Goal: Task Accomplishment & Management: Use online tool/utility

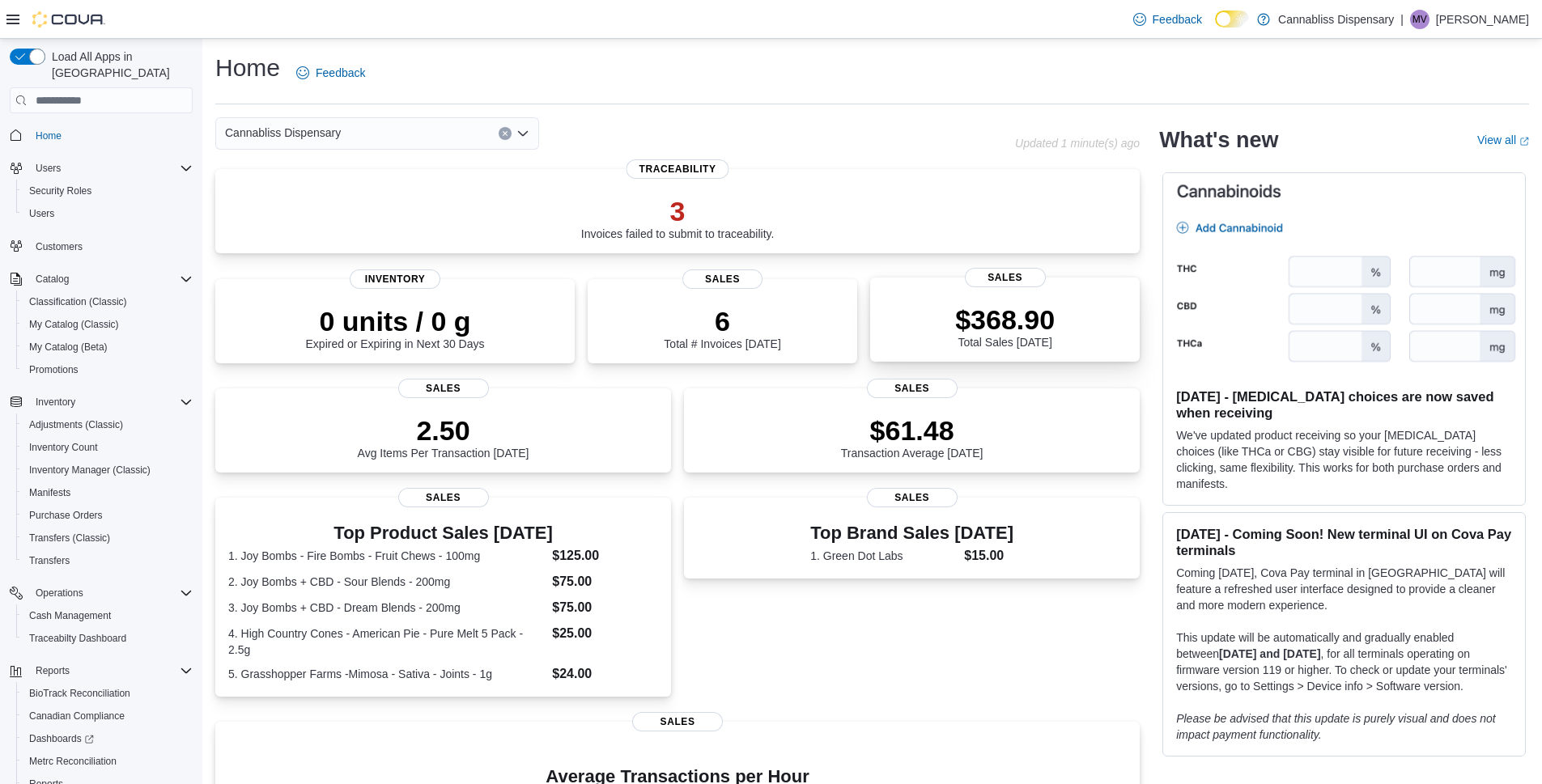
click at [1064, 324] on div "$368.90 Total Sales Today" at bounding box center [1005, 322] width 243 height 52
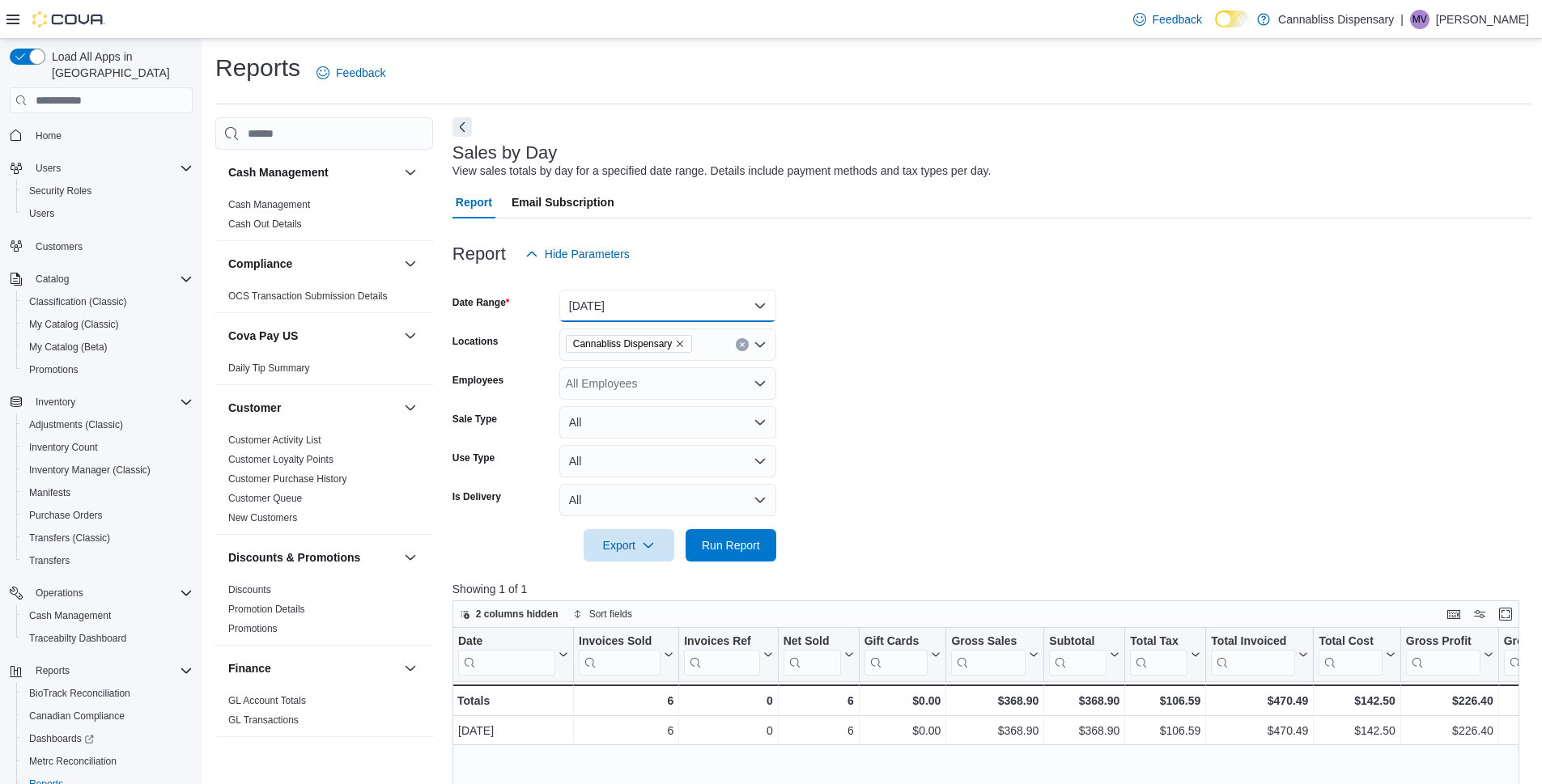
click at [760, 311] on button "[DATE]" at bounding box center [667, 305] width 217 height 32
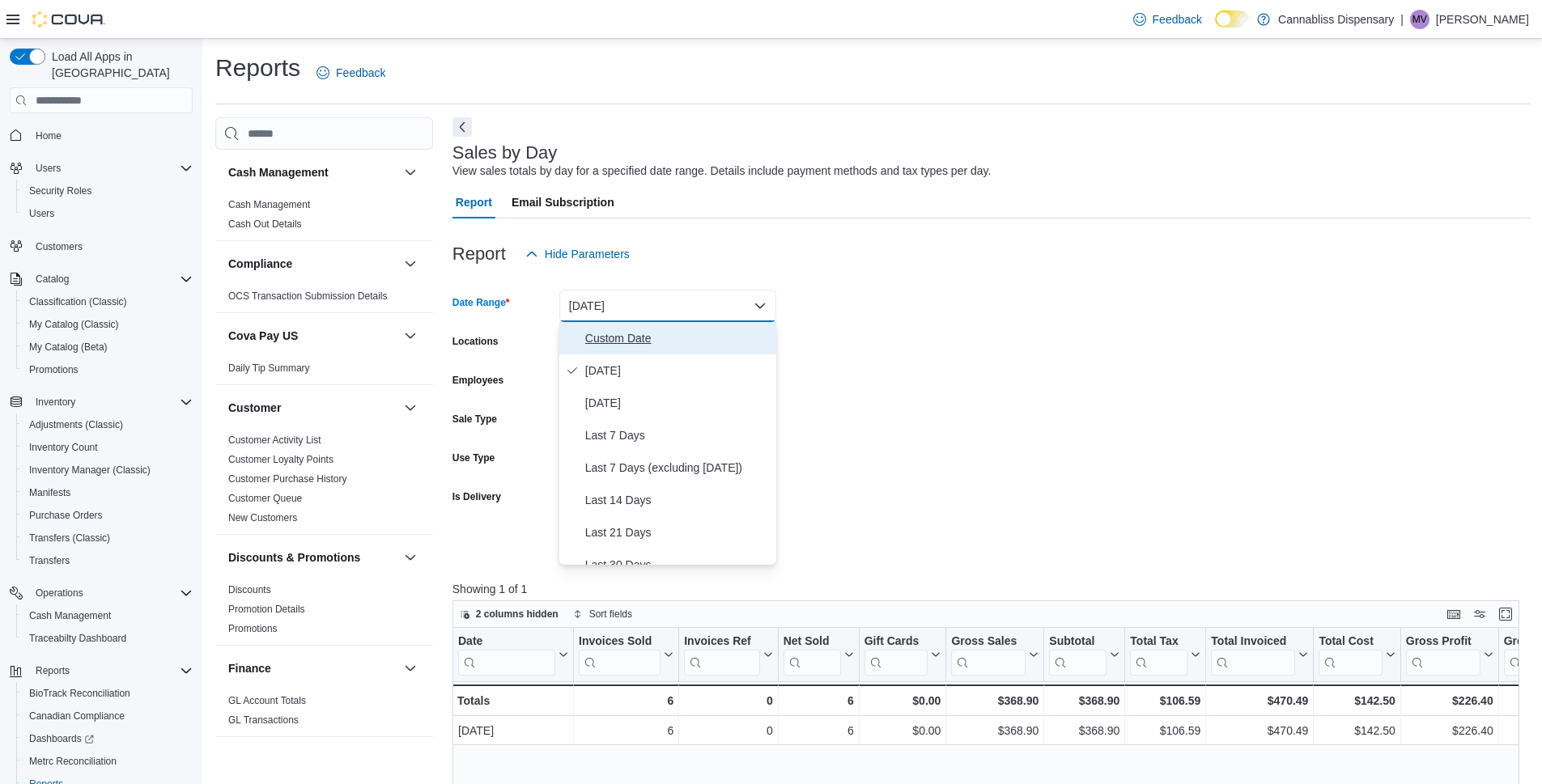
click at [606, 341] on span "Custom Date" at bounding box center [677, 338] width 184 height 19
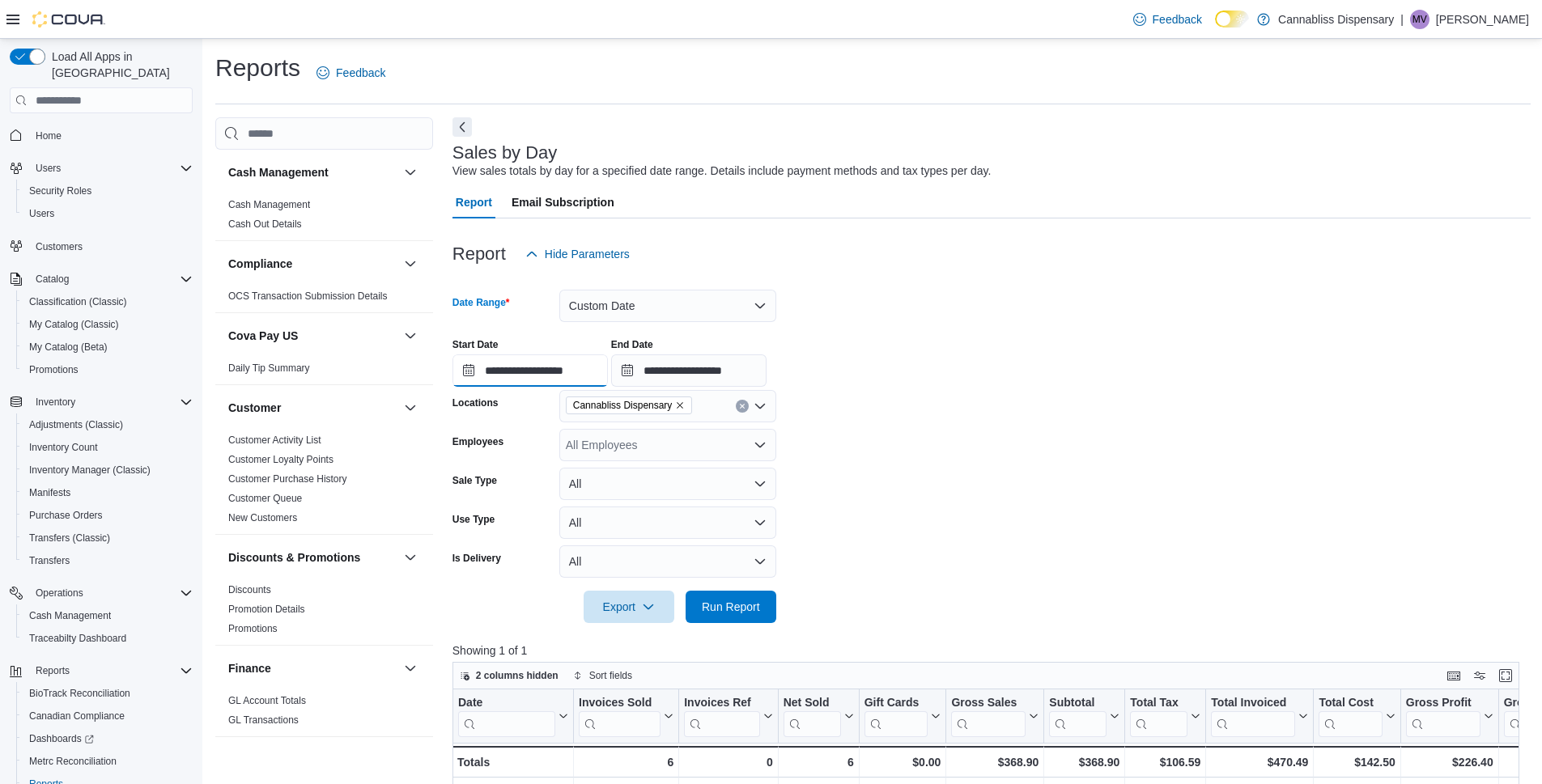
click at [534, 368] on input "**********" at bounding box center [530, 370] width 156 height 32
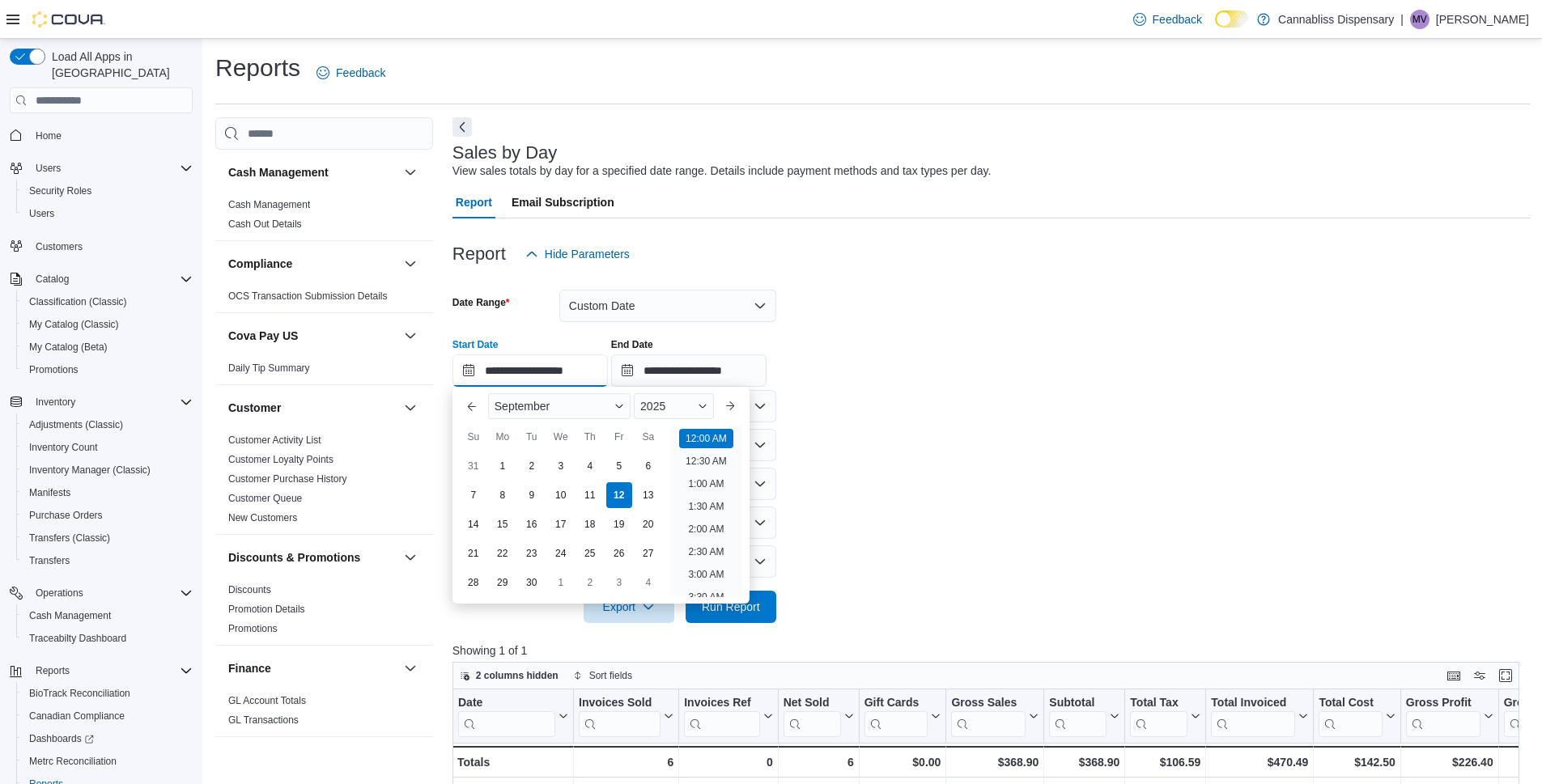
scroll to position [50, 0]
click at [470, 406] on button "Previous Month" at bounding box center [472, 406] width 26 height 26
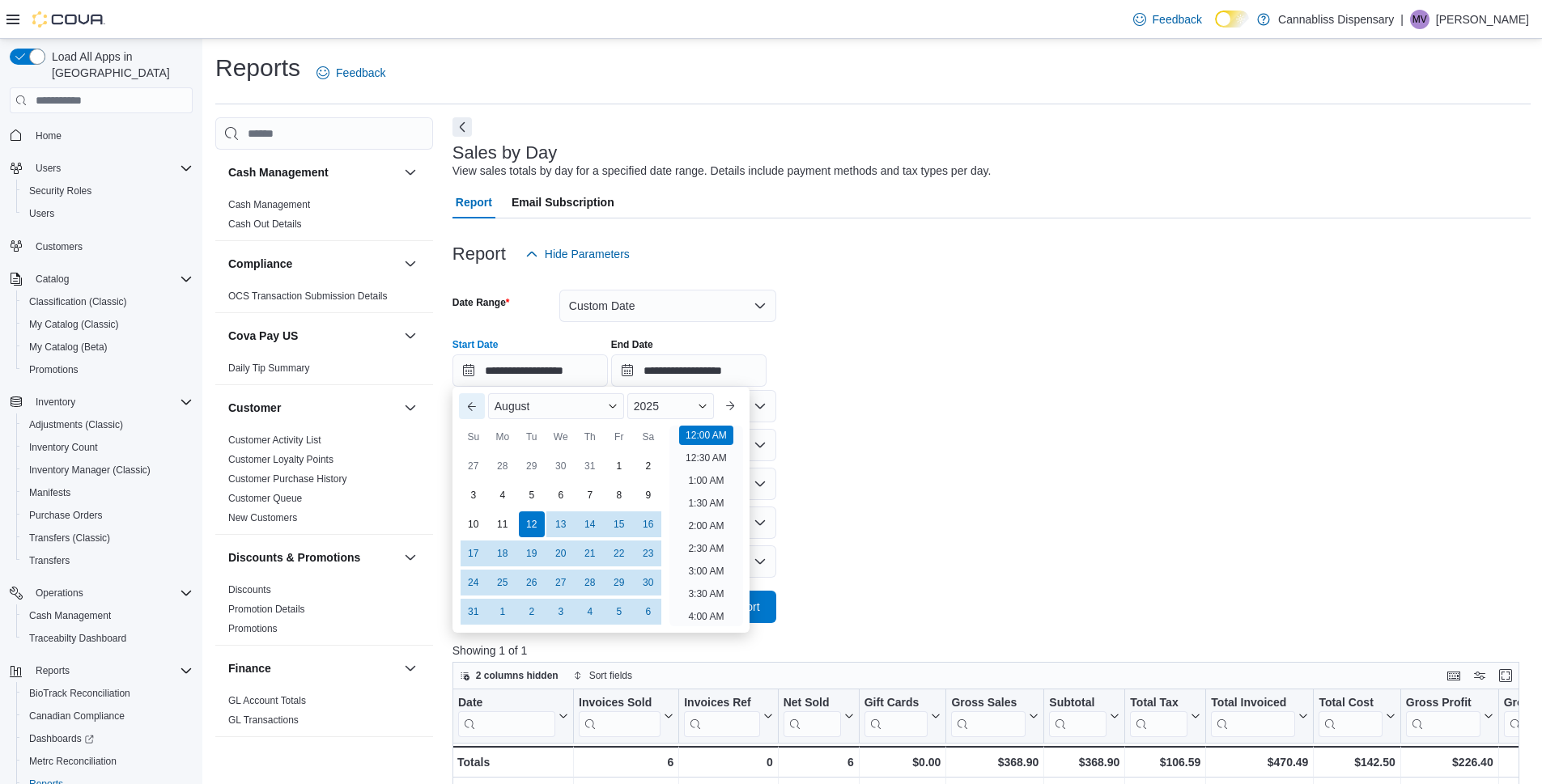
click at [470, 406] on button "Previous Month" at bounding box center [472, 406] width 26 height 26
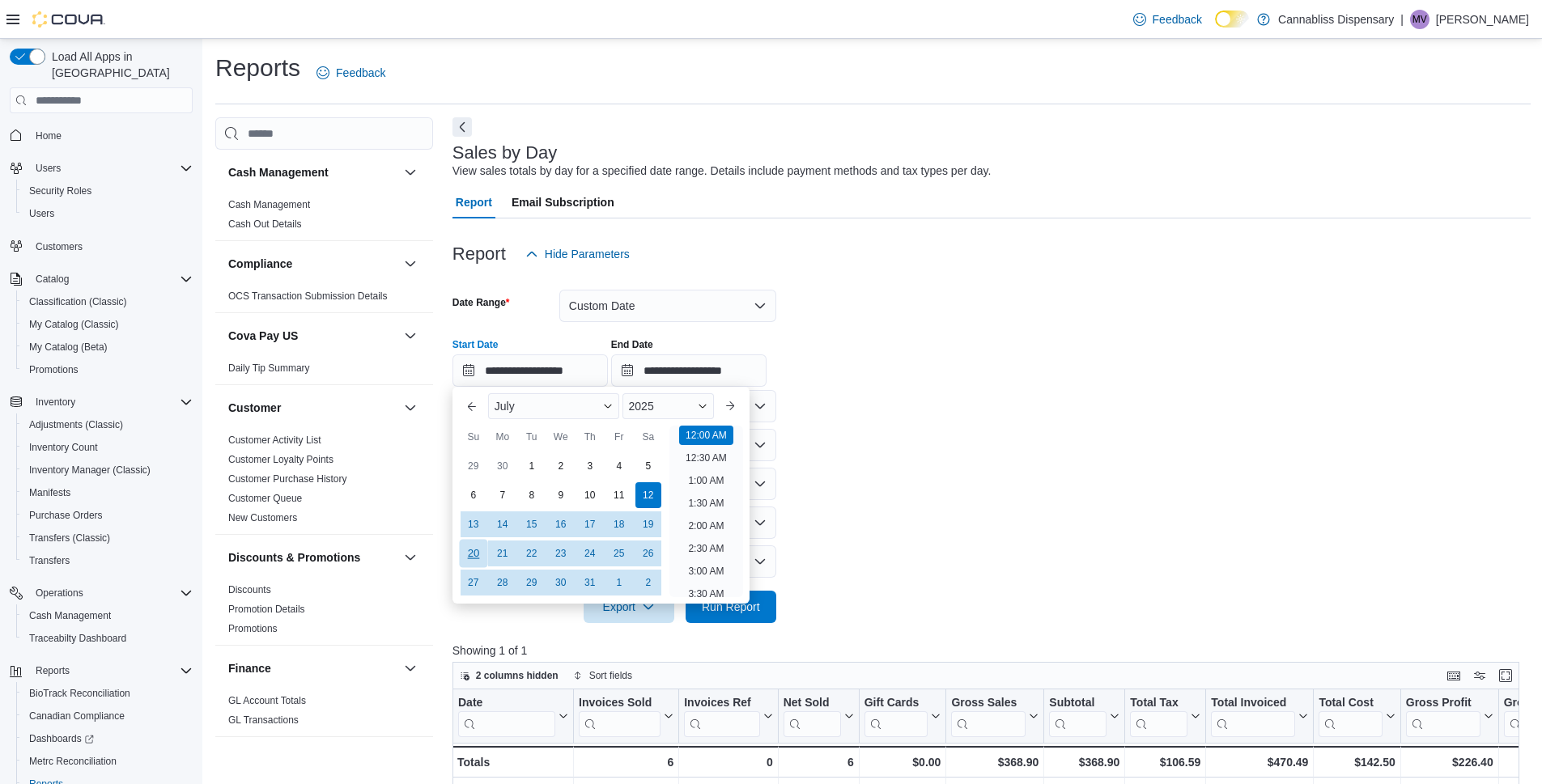
click at [469, 552] on div "20" at bounding box center [473, 554] width 29 height 29
type input "**********"
click at [697, 361] on input "**********" at bounding box center [689, 370] width 156 height 32
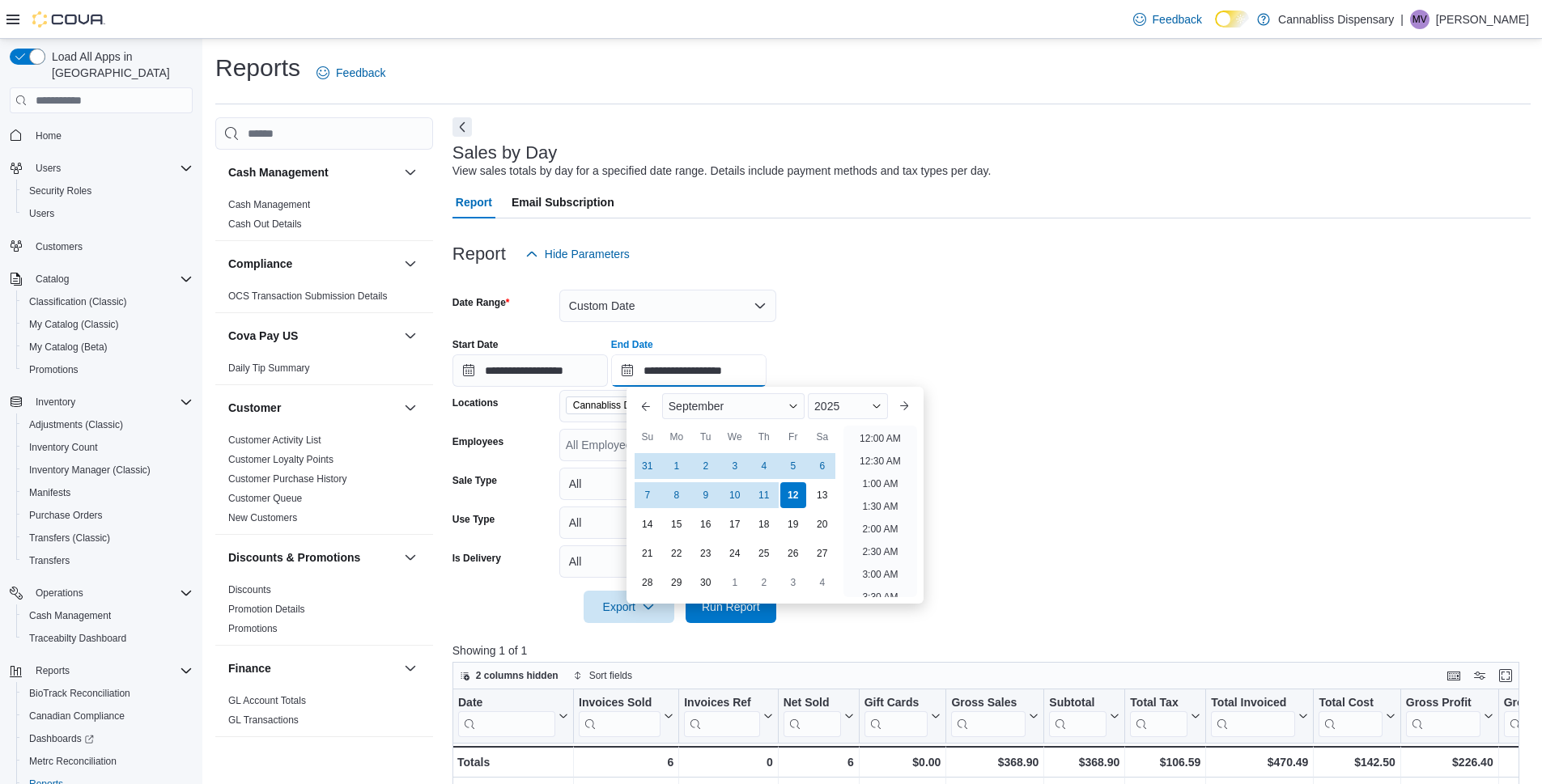
scroll to position [919, 0]
click at [787, 521] on div "19" at bounding box center [793, 524] width 29 height 29
click at [1155, 551] on form "**********" at bounding box center [992, 446] width 1078 height 353
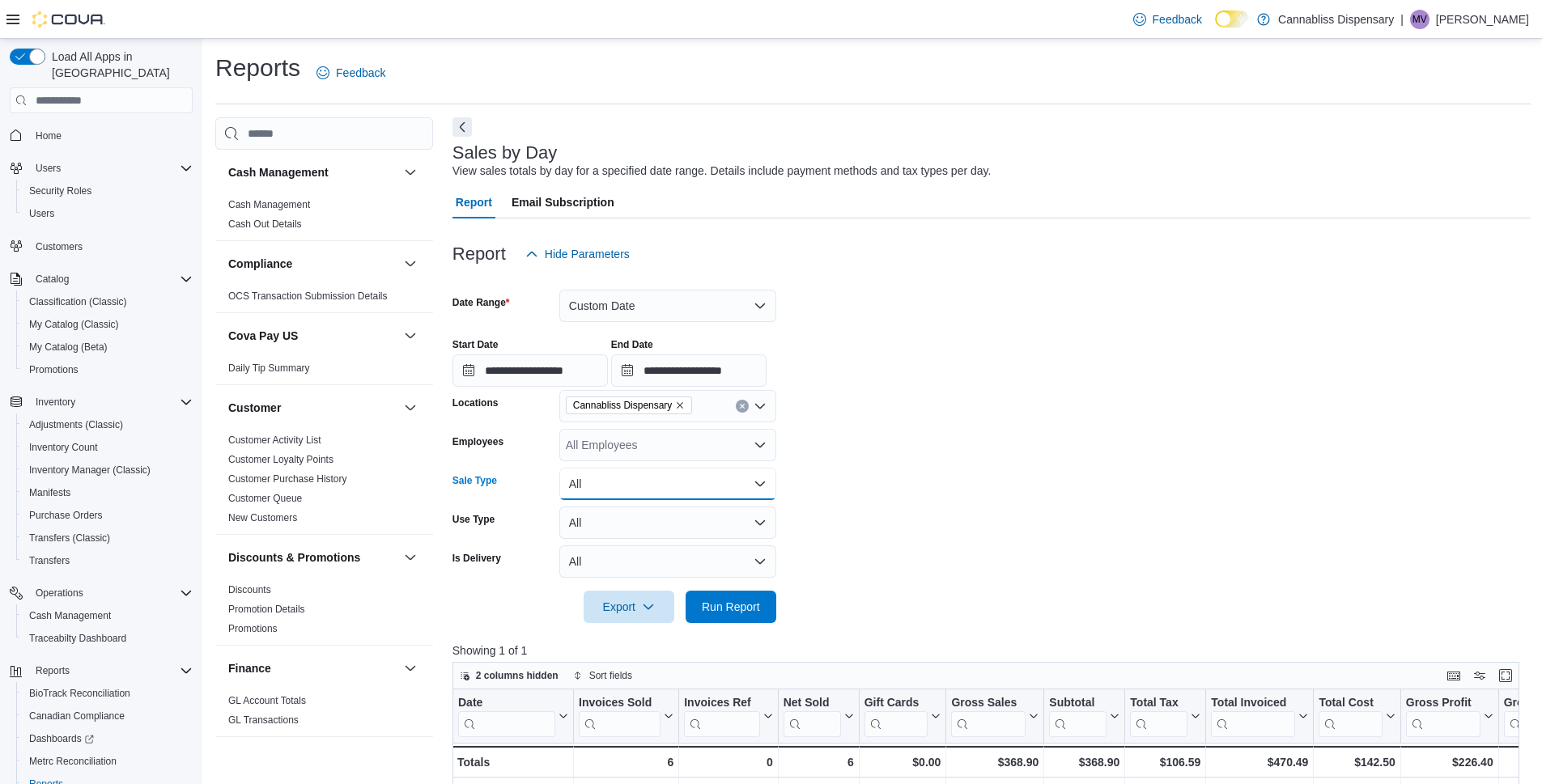
click at [747, 479] on button "All" at bounding box center [667, 484] width 217 height 32
click at [755, 533] on button "All" at bounding box center [667, 522] width 217 height 32
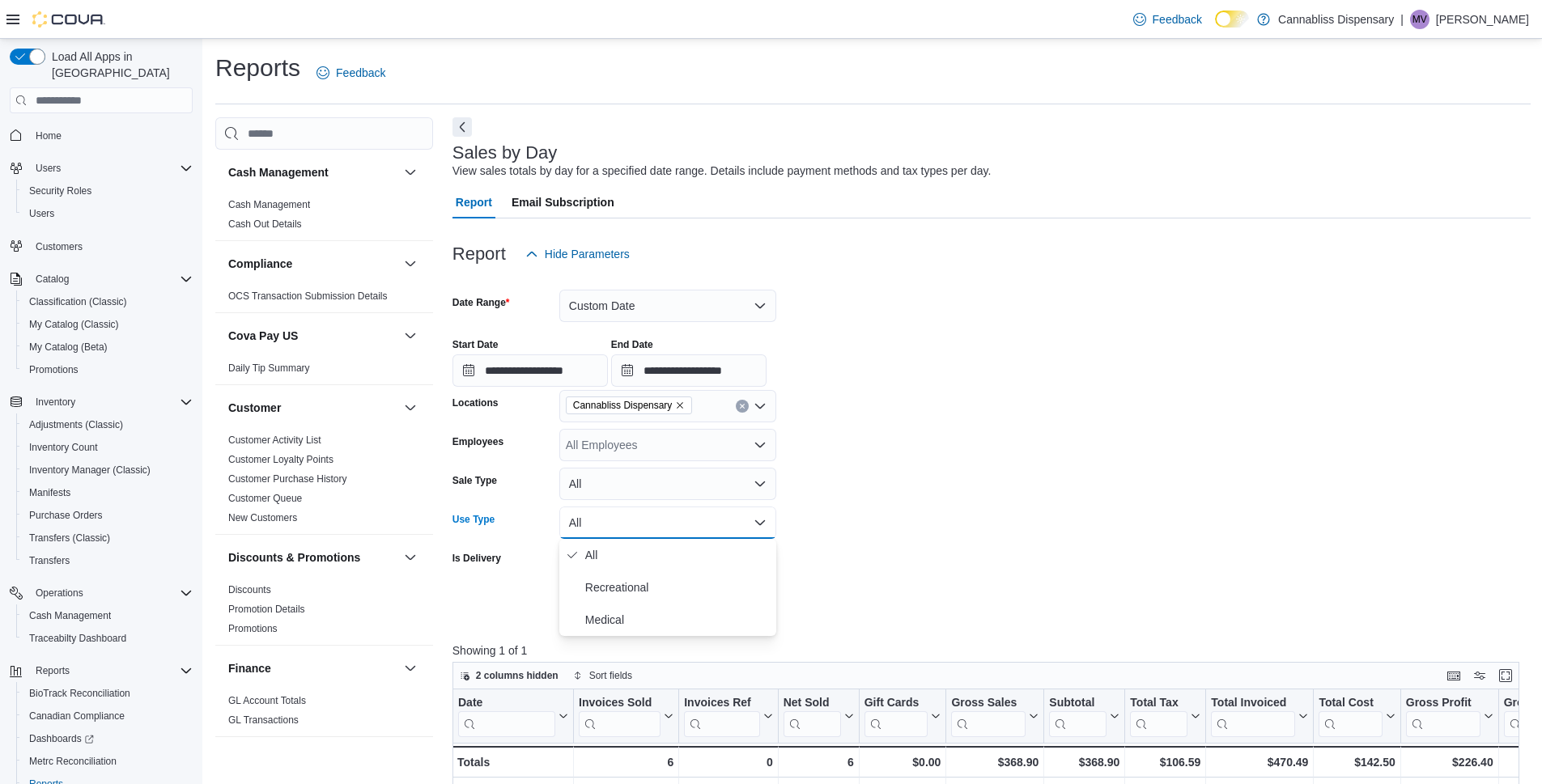
click at [755, 533] on button "All" at bounding box center [667, 522] width 217 height 32
click at [747, 600] on span "Run Report" at bounding box center [730, 606] width 58 height 17
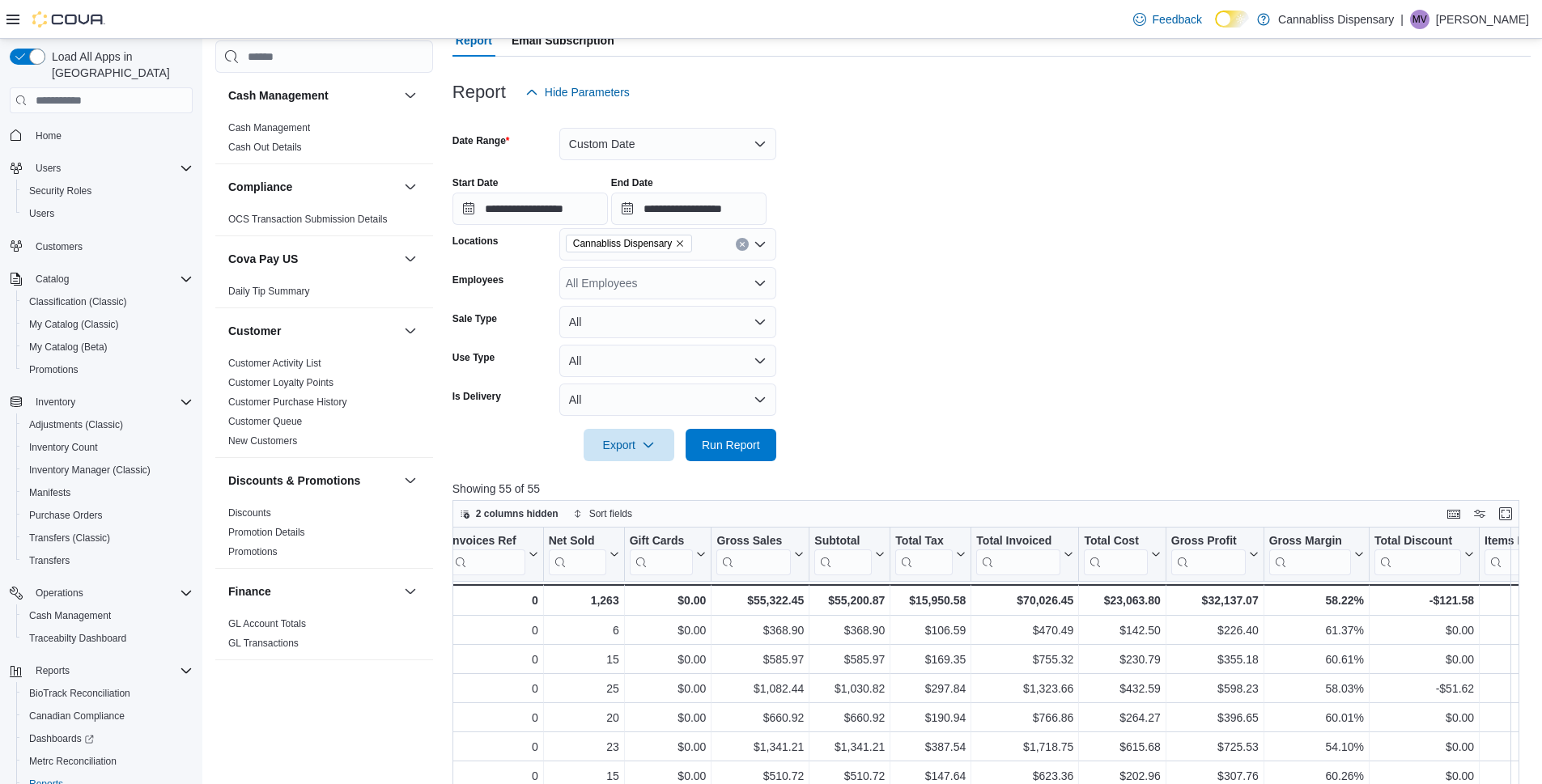
scroll to position [0, 236]
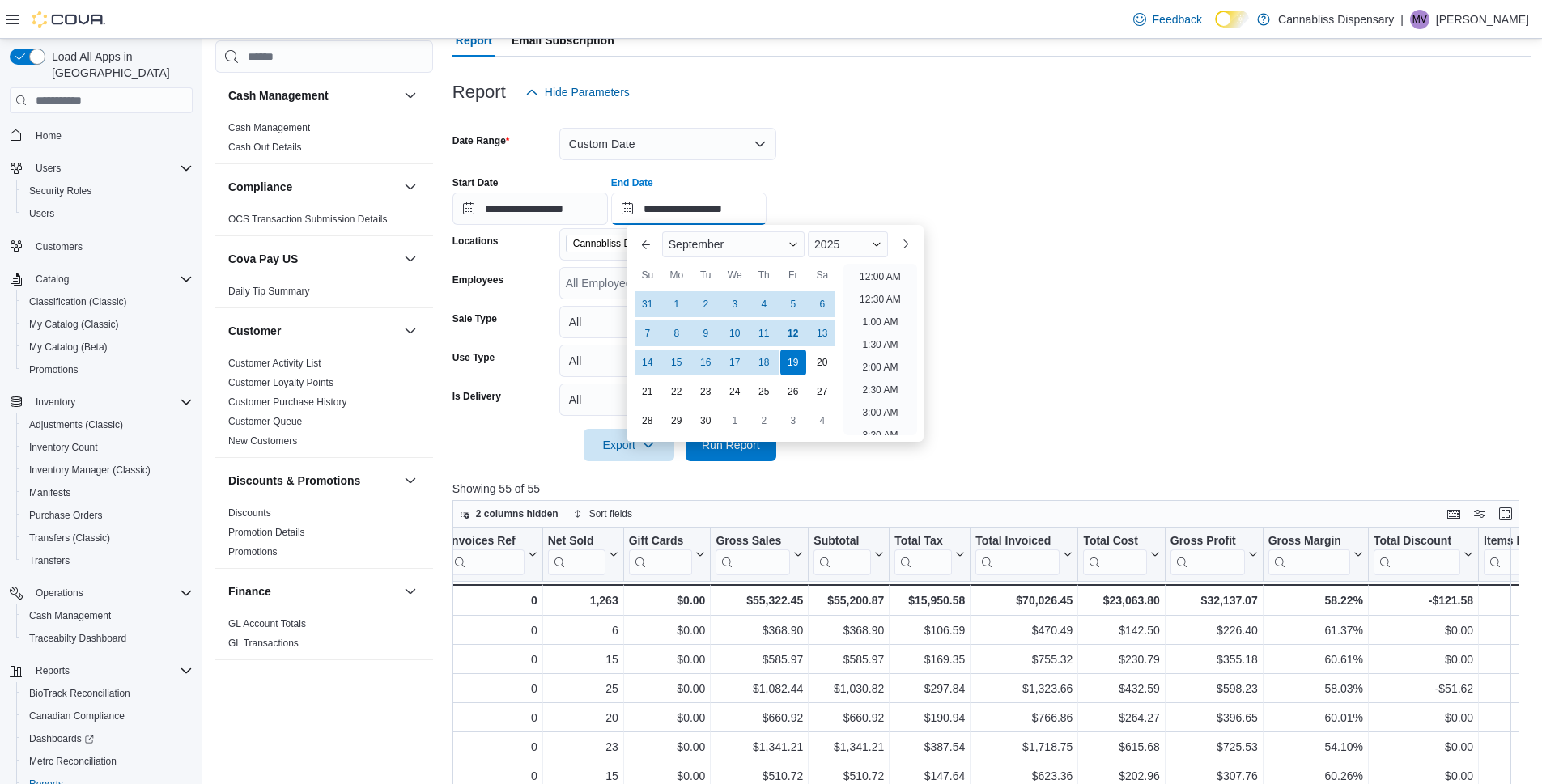
click at [729, 214] on input "**********" at bounding box center [689, 208] width 156 height 32
click at [642, 248] on button "Previous Month" at bounding box center [646, 244] width 26 height 26
type input "**********"
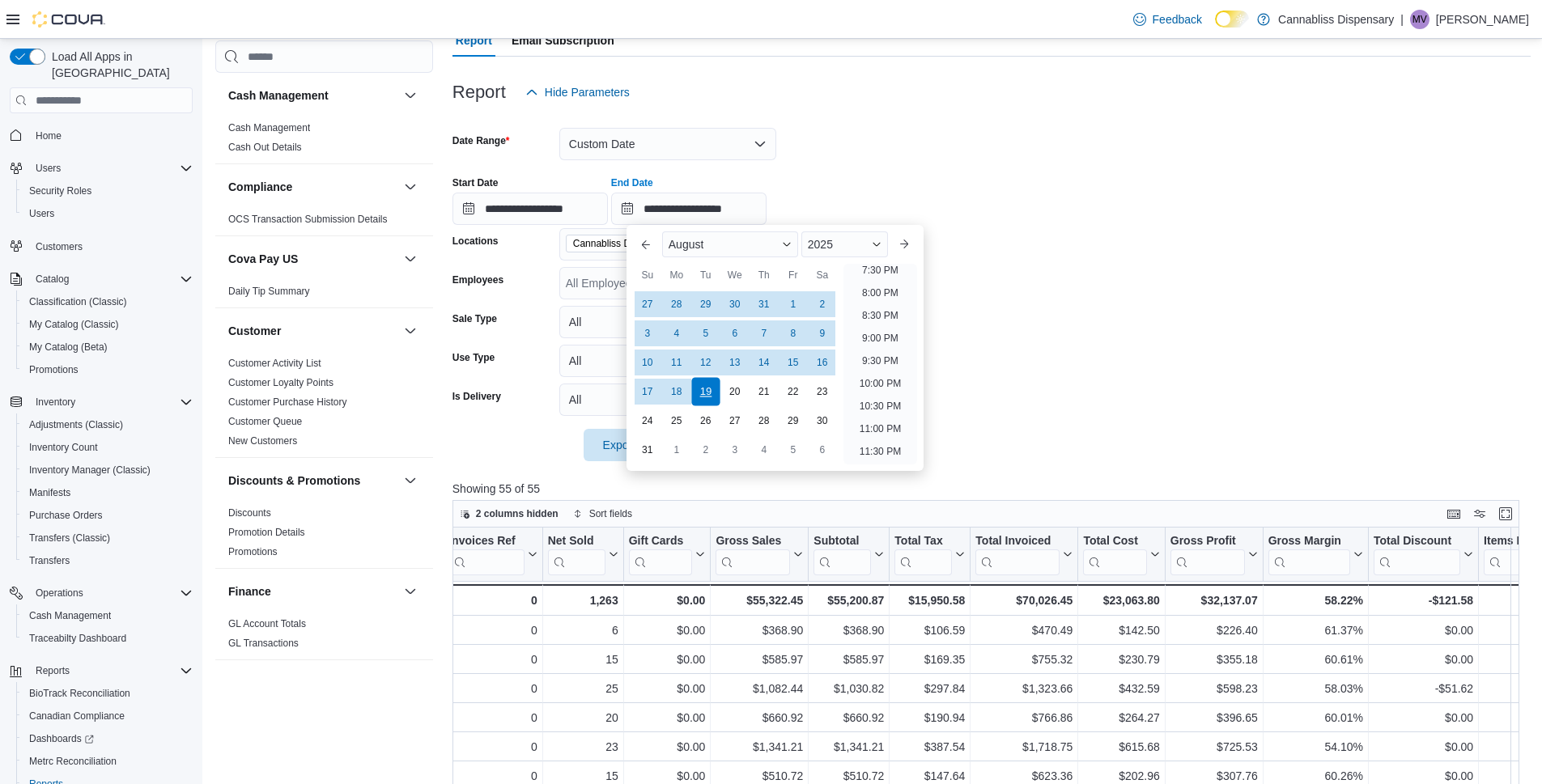
click at [707, 385] on div "19" at bounding box center [705, 392] width 29 height 29
click at [1073, 348] on form "**********" at bounding box center [992, 285] width 1078 height 353
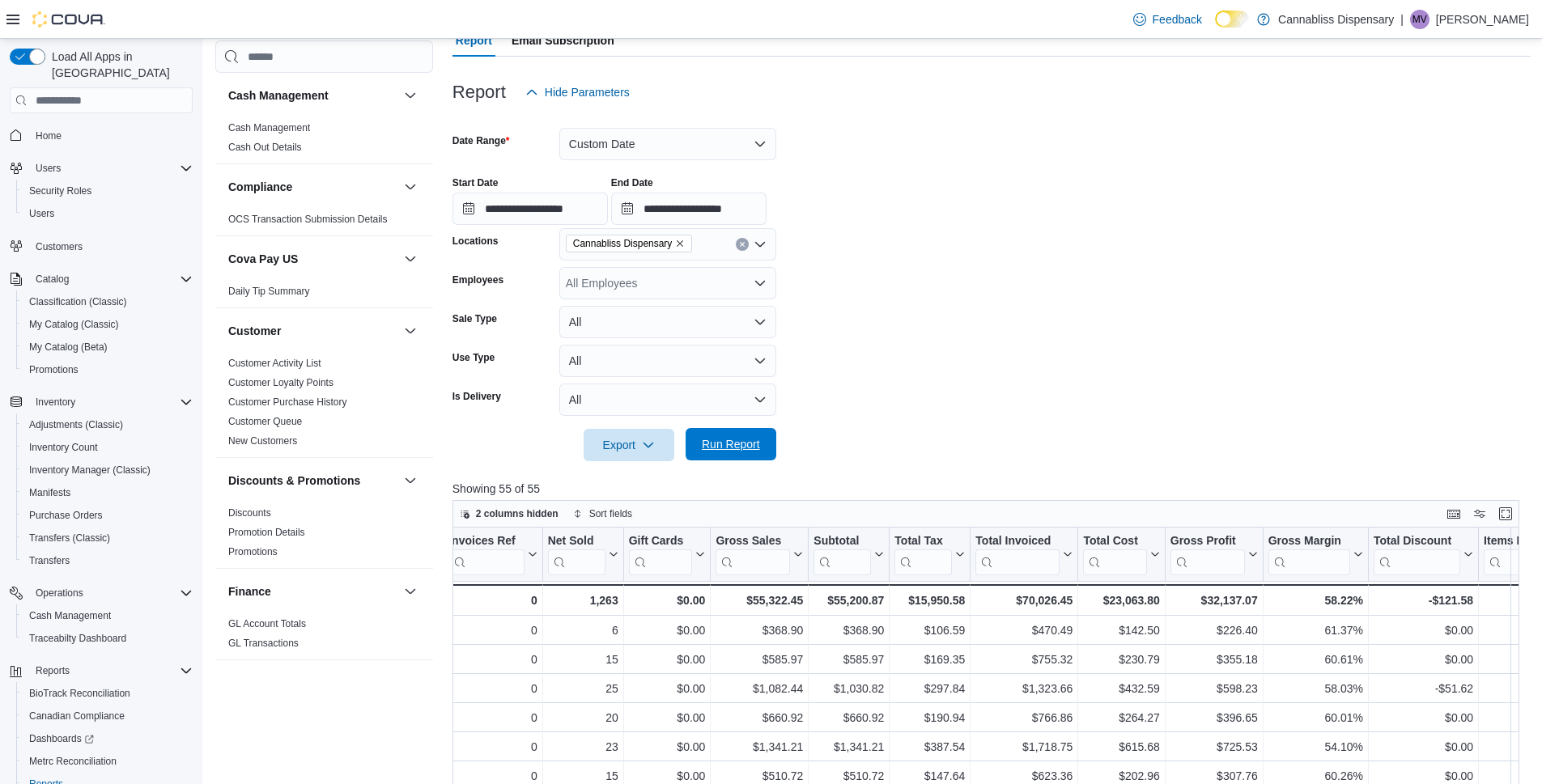
click at [727, 450] on span "Run Report" at bounding box center [730, 444] width 58 height 17
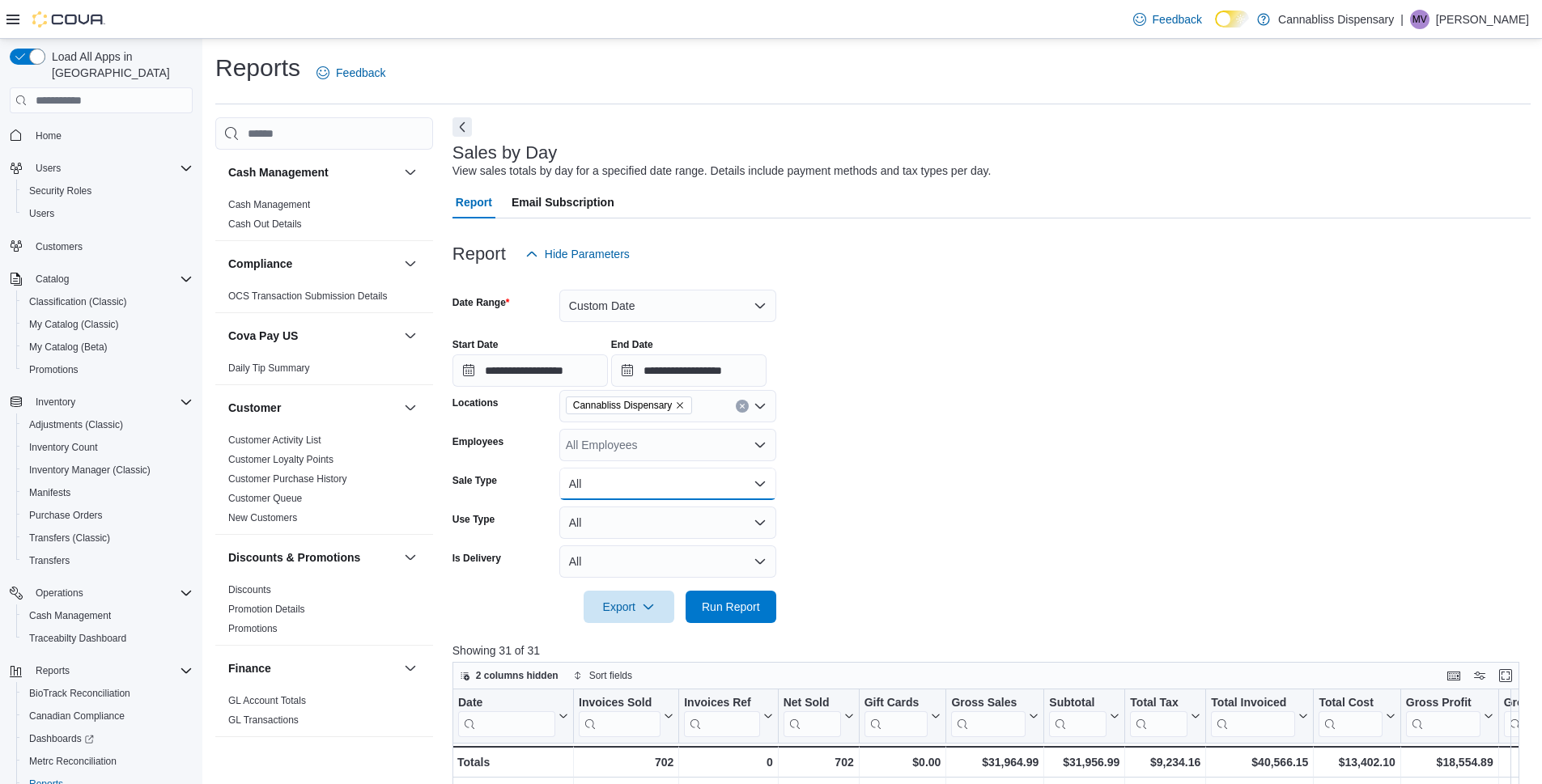
click at [720, 475] on button "All" at bounding box center [667, 484] width 217 height 32
click at [720, 478] on button "All" at bounding box center [667, 484] width 217 height 32
click at [731, 522] on button "All" at bounding box center [667, 522] width 217 height 32
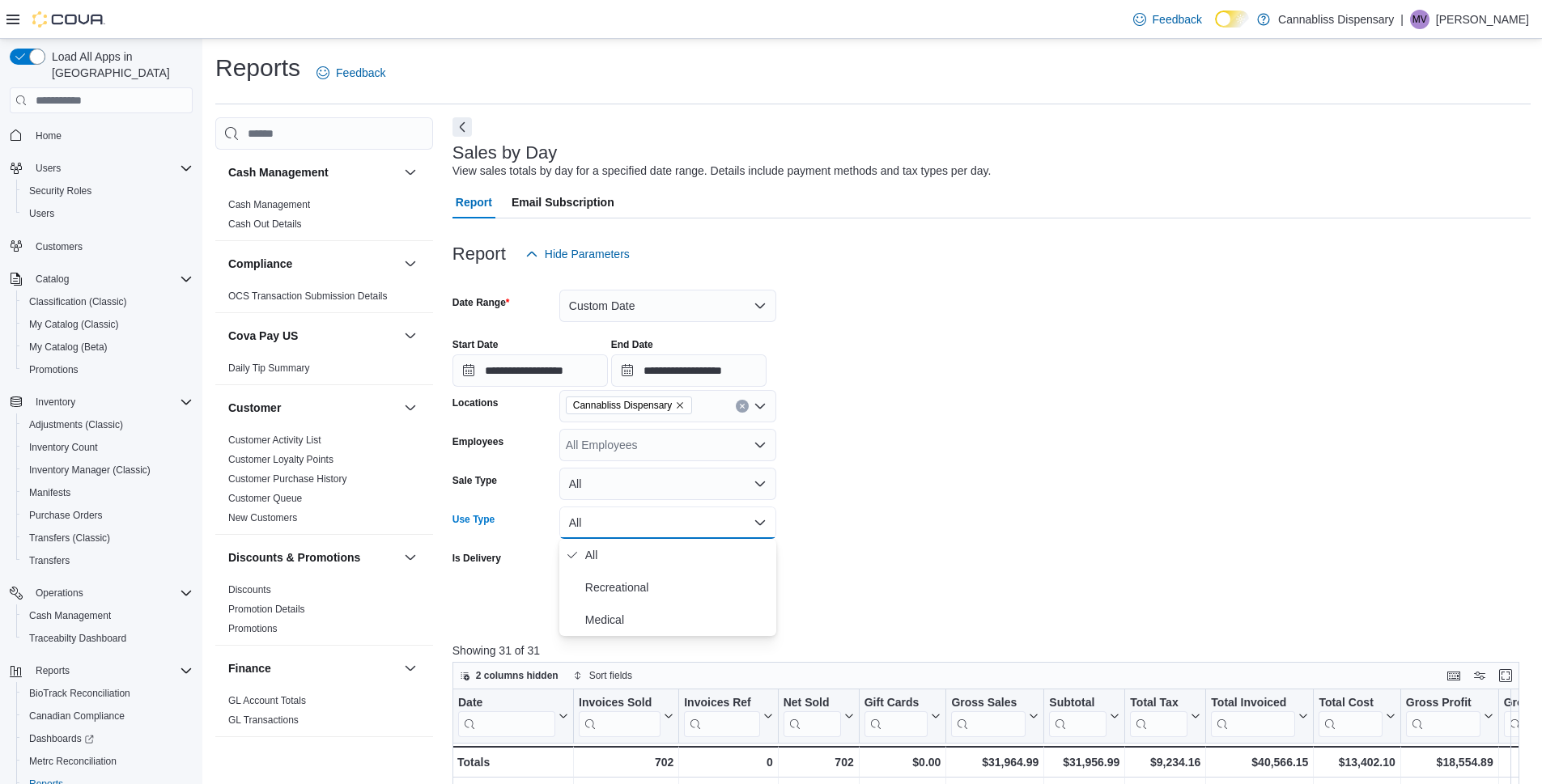
click at [731, 521] on button "All" at bounding box center [667, 522] width 217 height 32
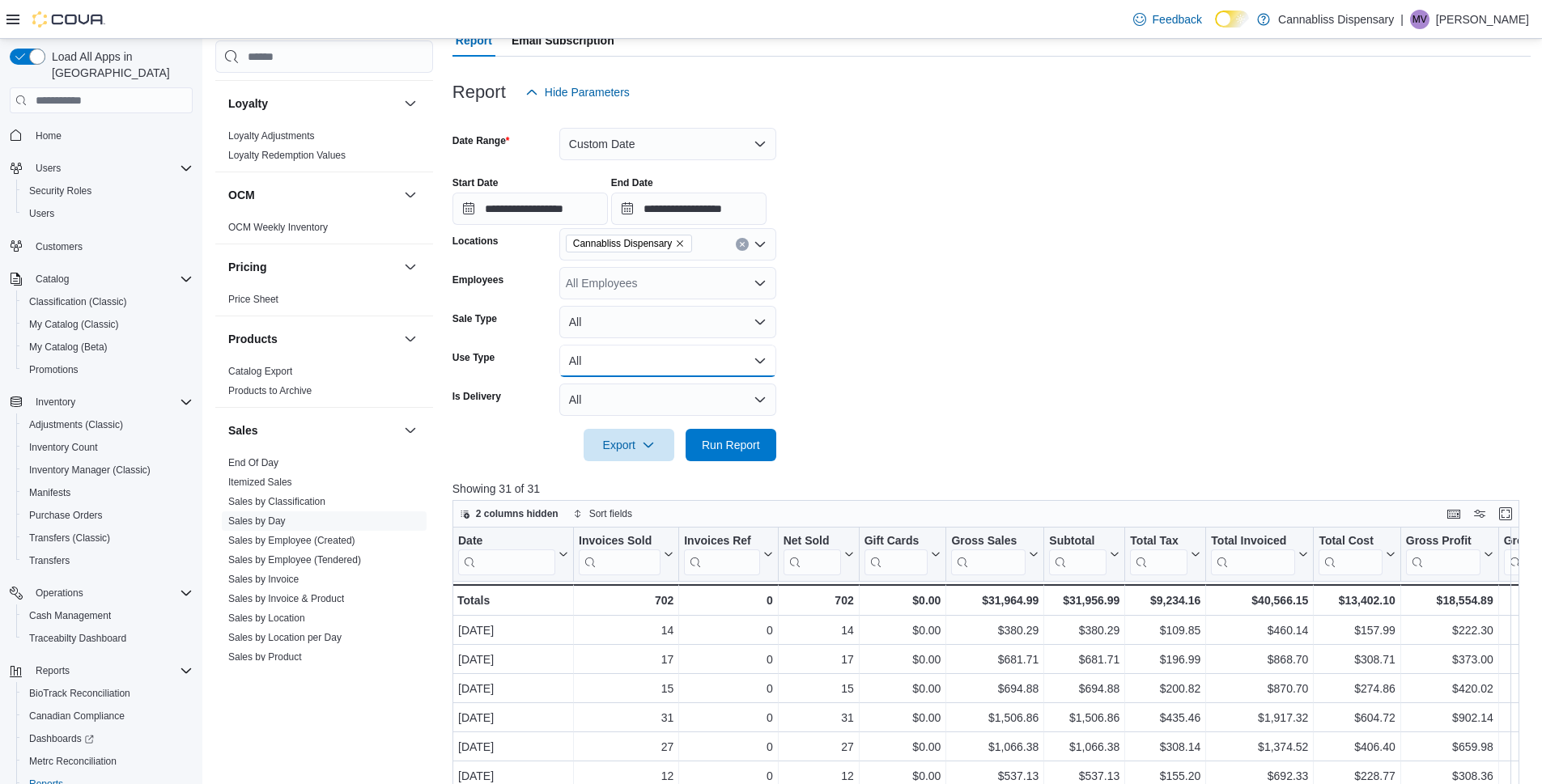
scroll to position [890, 0]
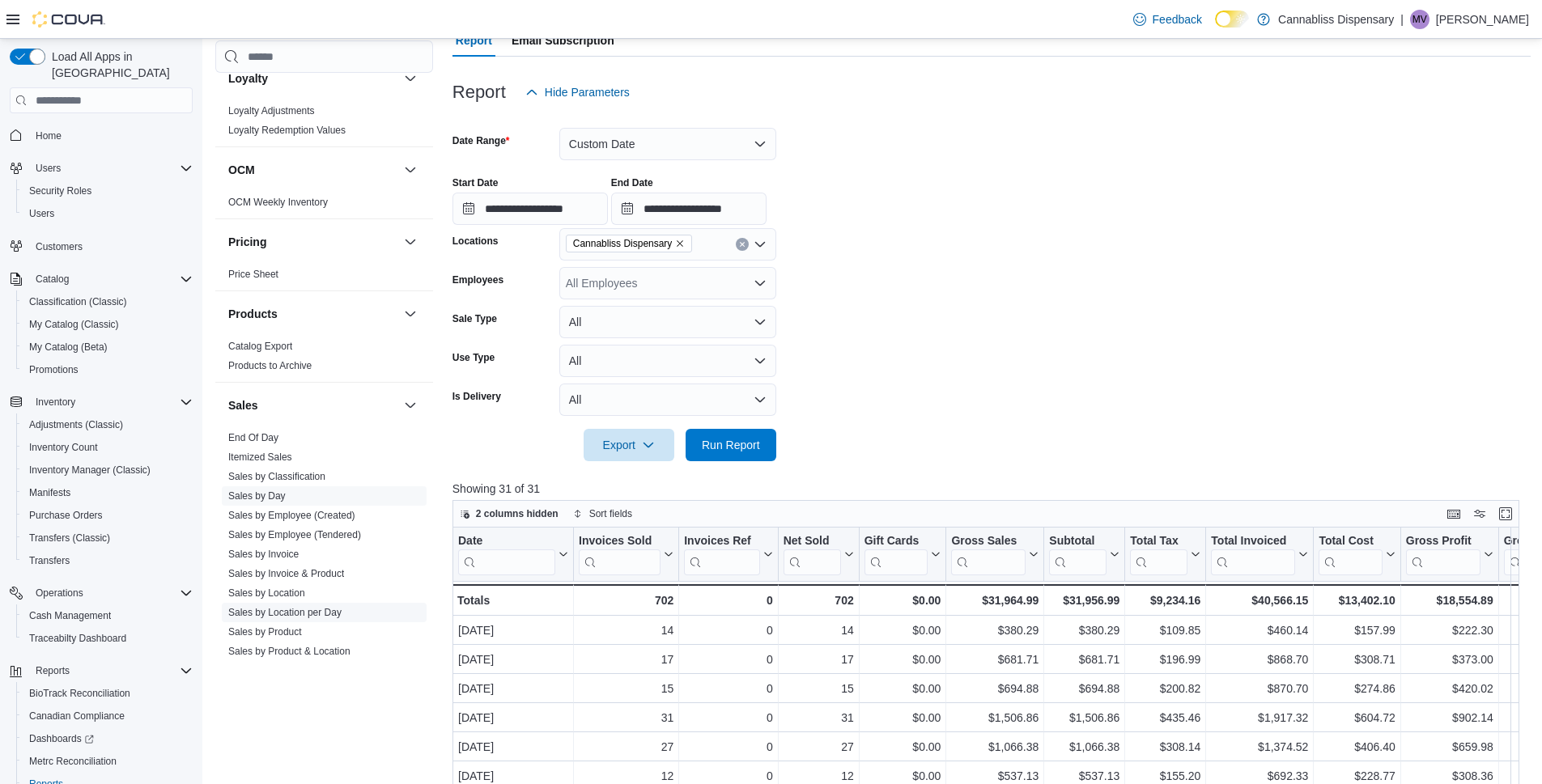
click at [328, 612] on link "Sales by Location per Day" at bounding box center [285, 613] width 113 height 11
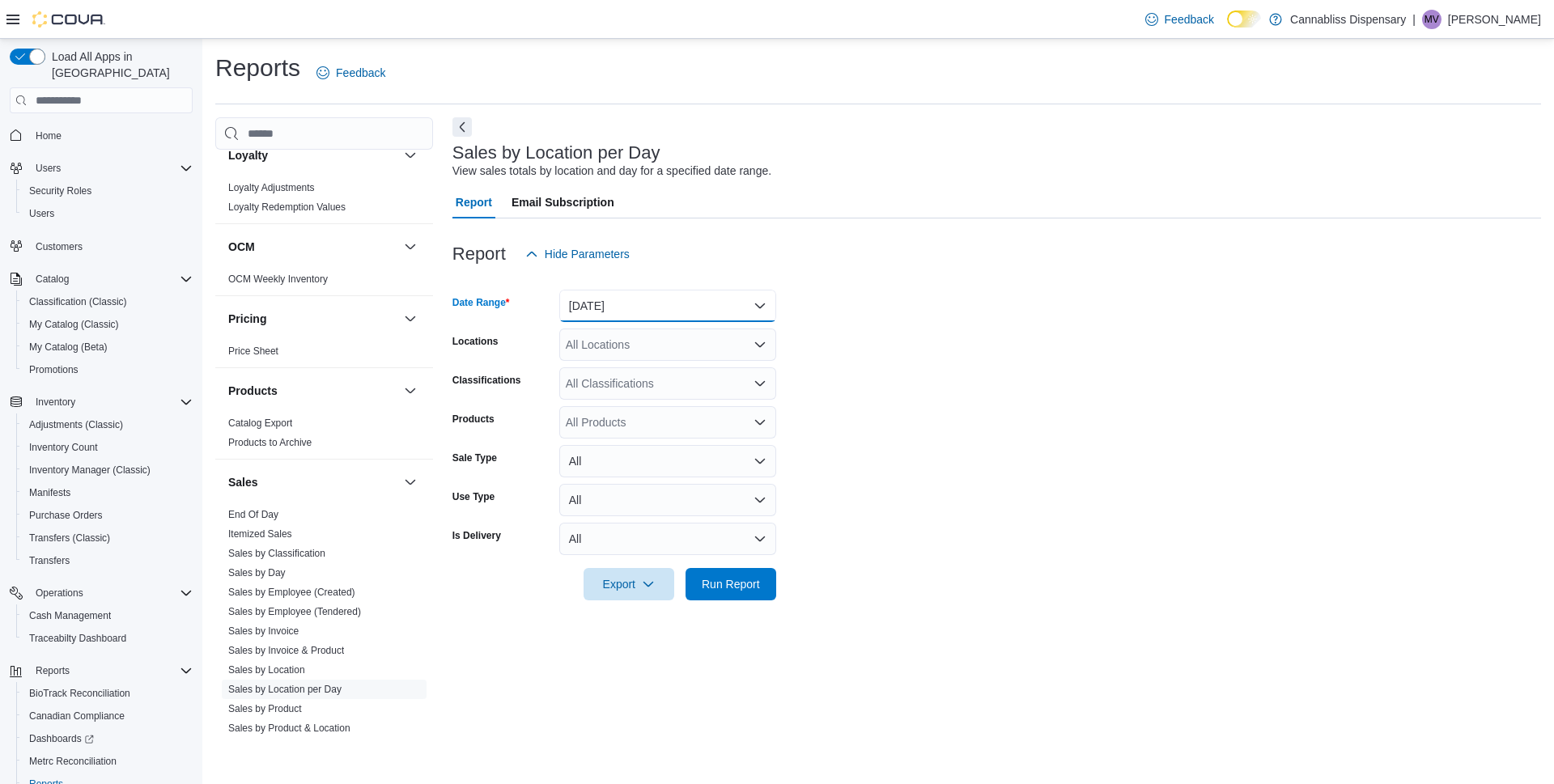
click at [697, 307] on button "[DATE]" at bounding box center [667, 305] width 217 height 32
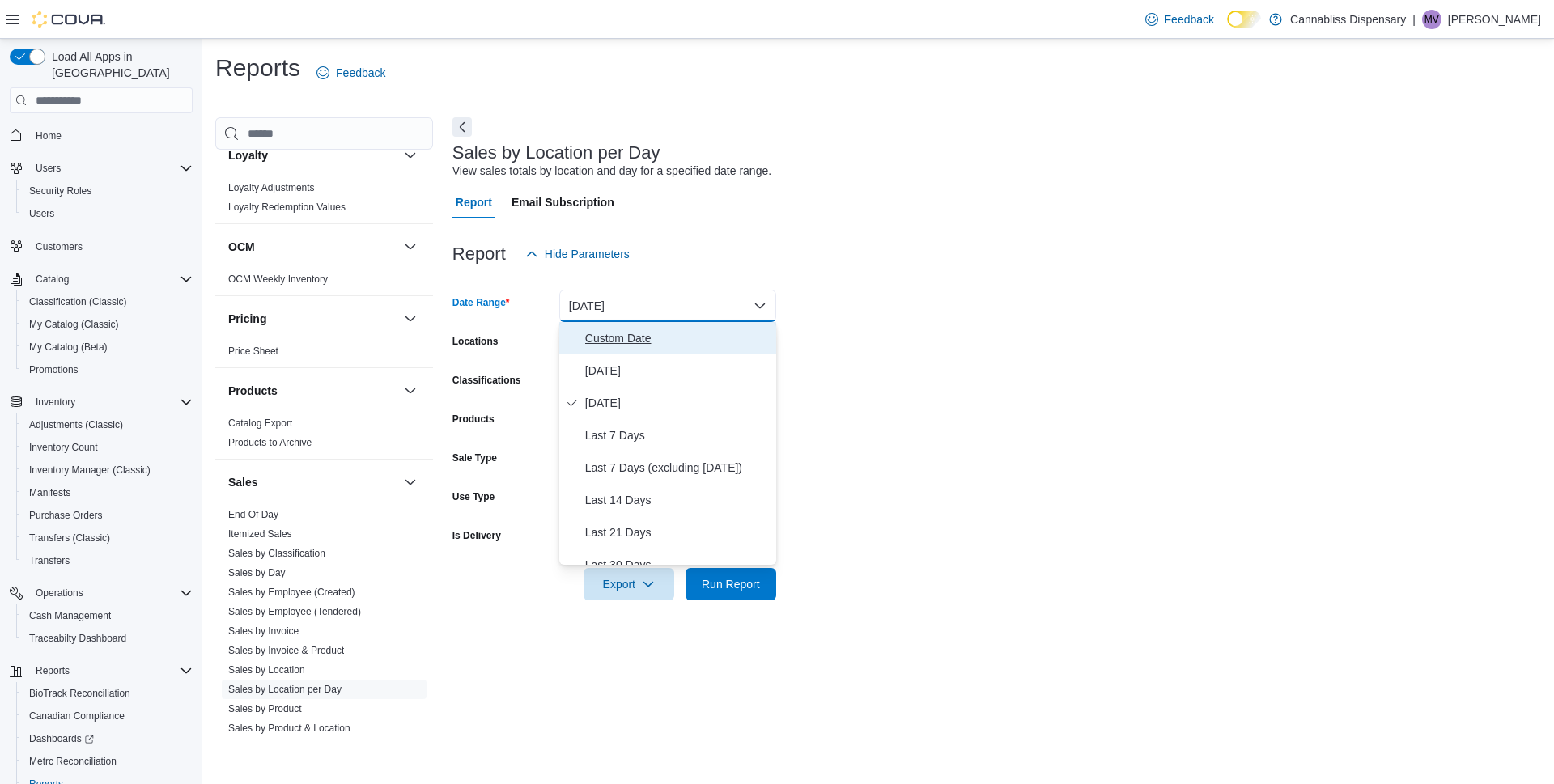
click at [620, 344] on span "Custom Date" at bounding box center [677, 338] width 184 height 19
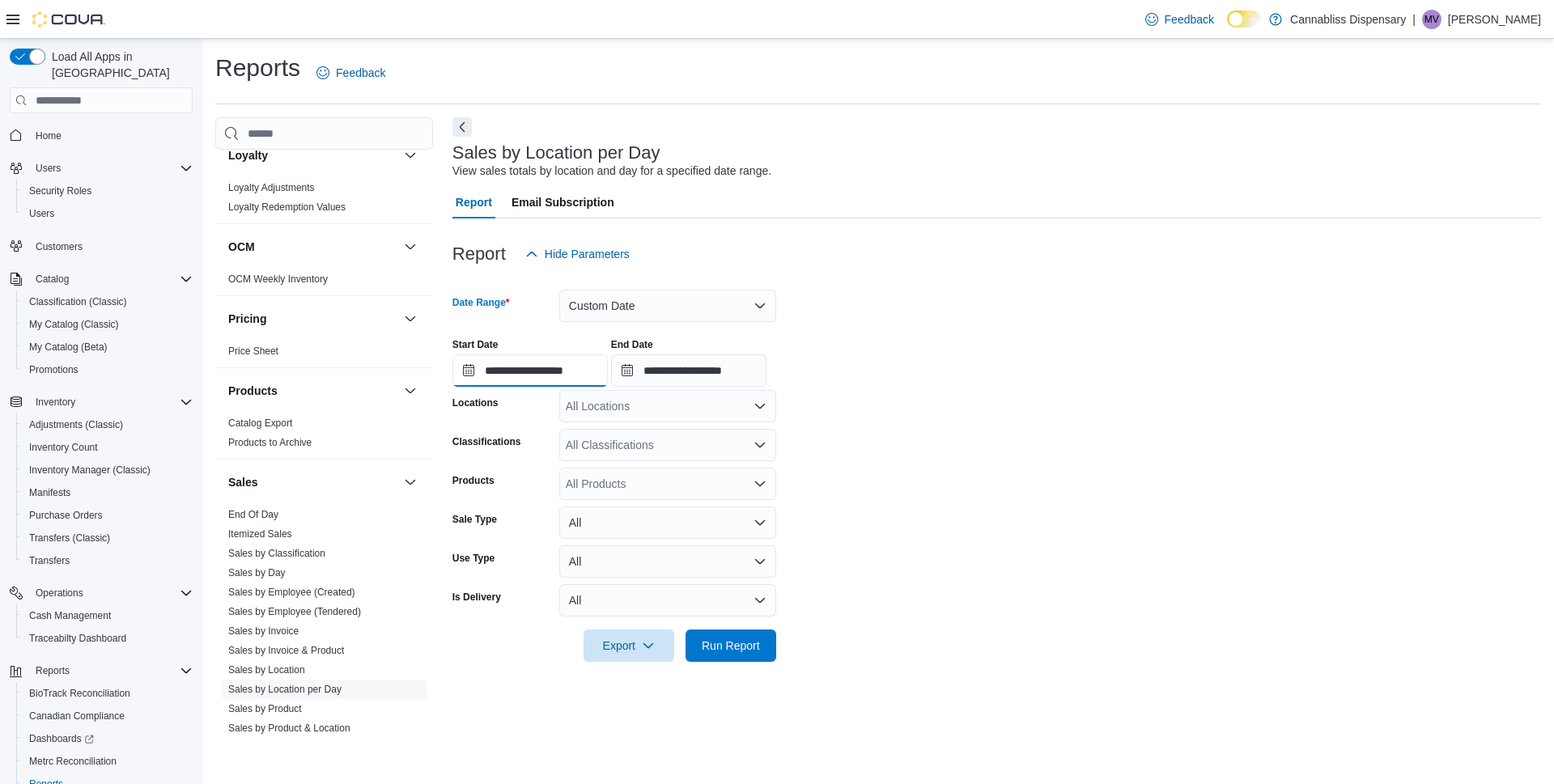
click at [558, 370] on input "**********" at bounding box center [530, 370] width 156 height 32
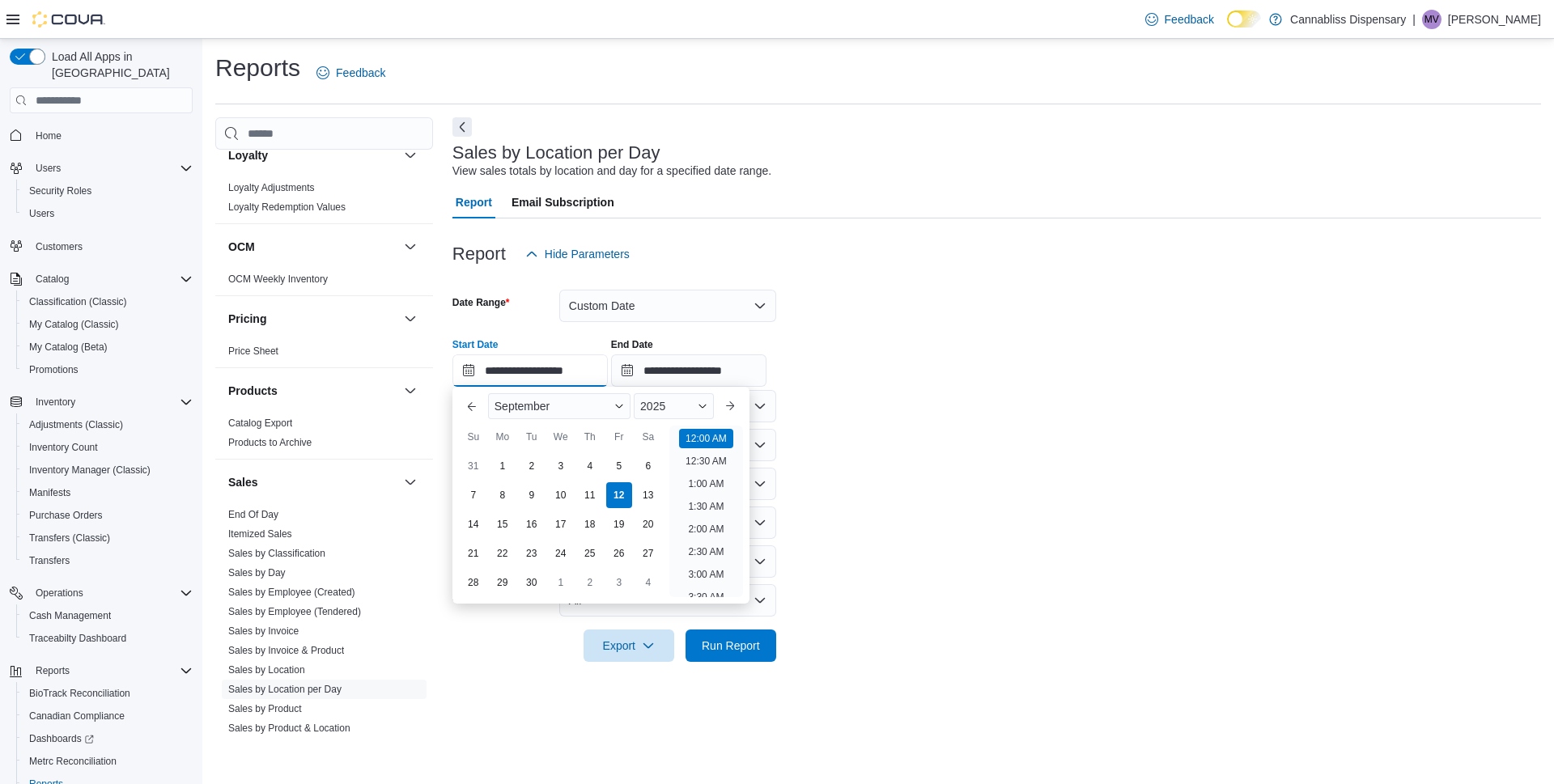
scroll to position [50, 0]
click at [470, 404] on button "Previous Month" at bounding box center [472, 406] width 26 height 26
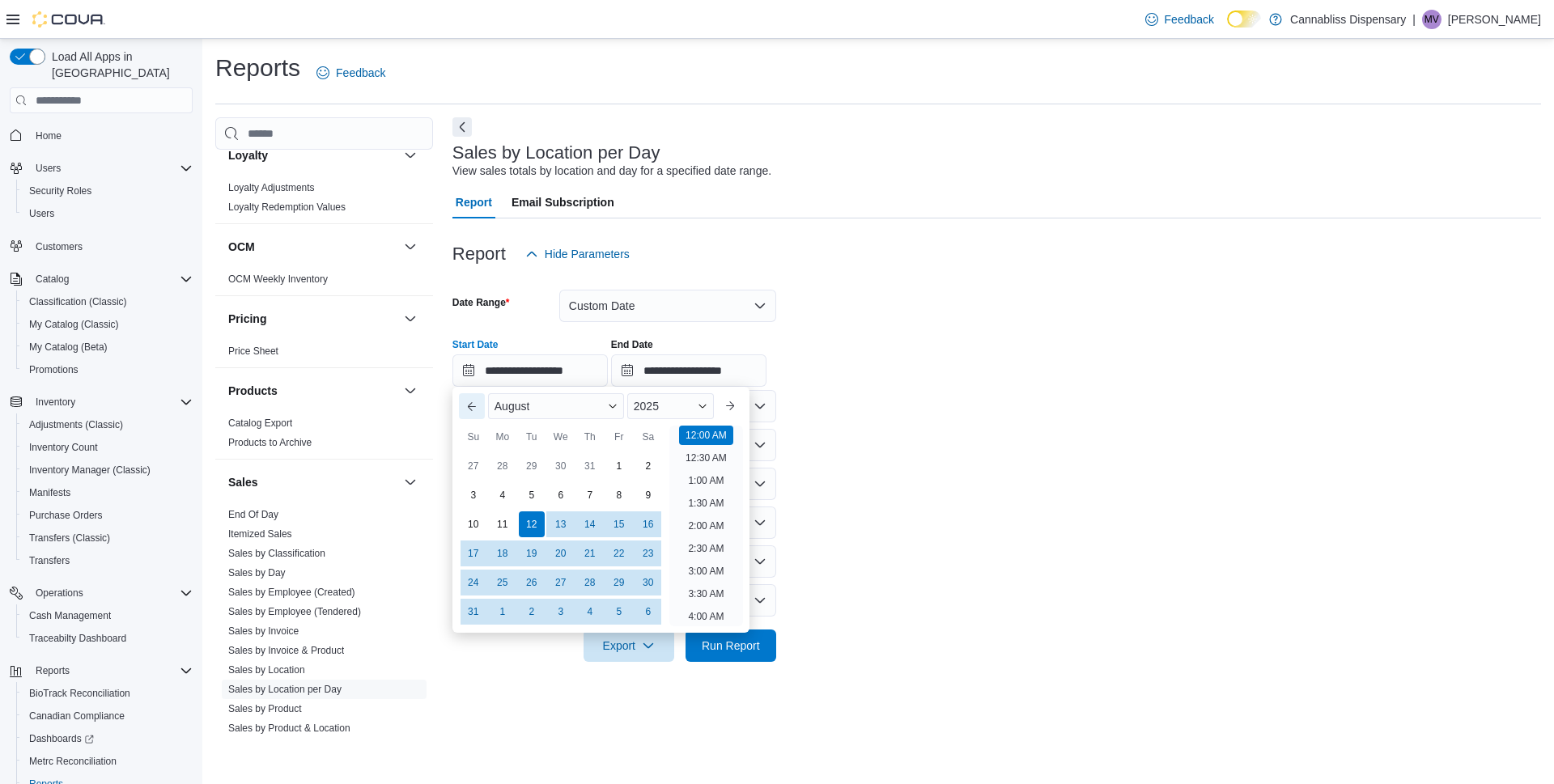
click at [470, 404] on button "Previous Month" at bounding box center [472, 406] width 26 height 26
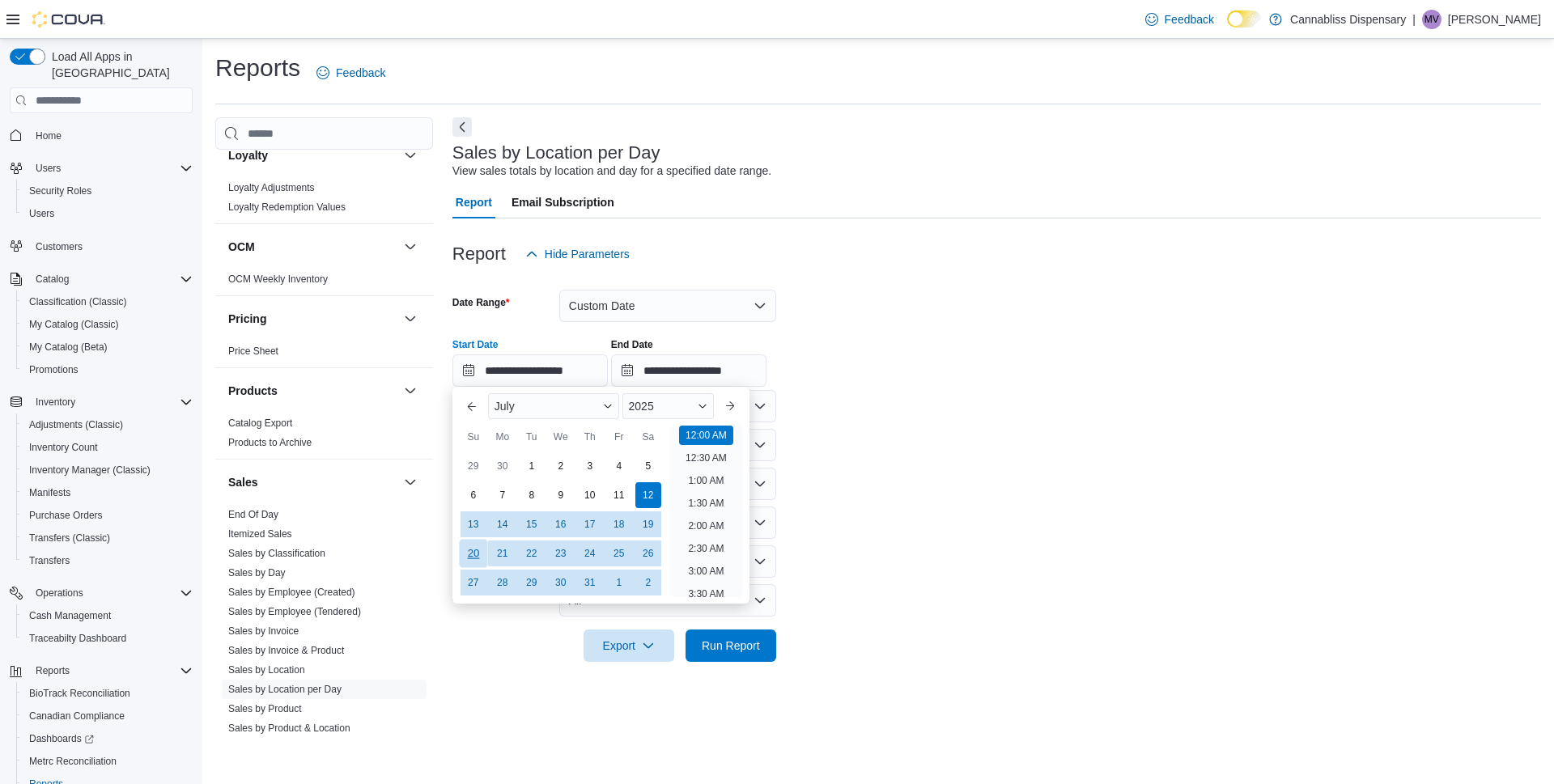
click at [476, 560] on div "20" at bounding box center [473, 554] width 29 height 29
type input "**********"
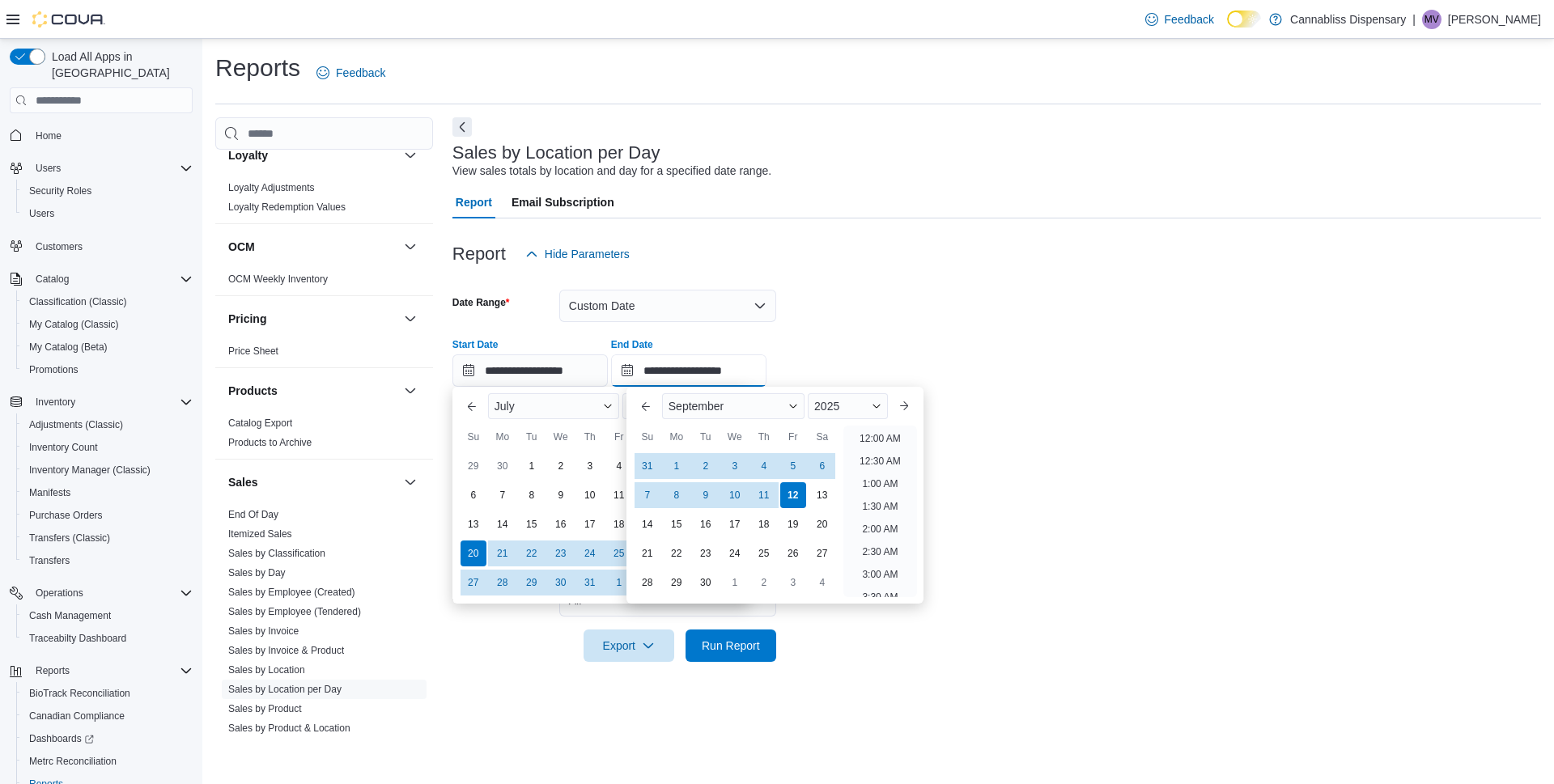
click at [721, 370] on input "**********" at bounding box center [689, 370] width 156 height 32
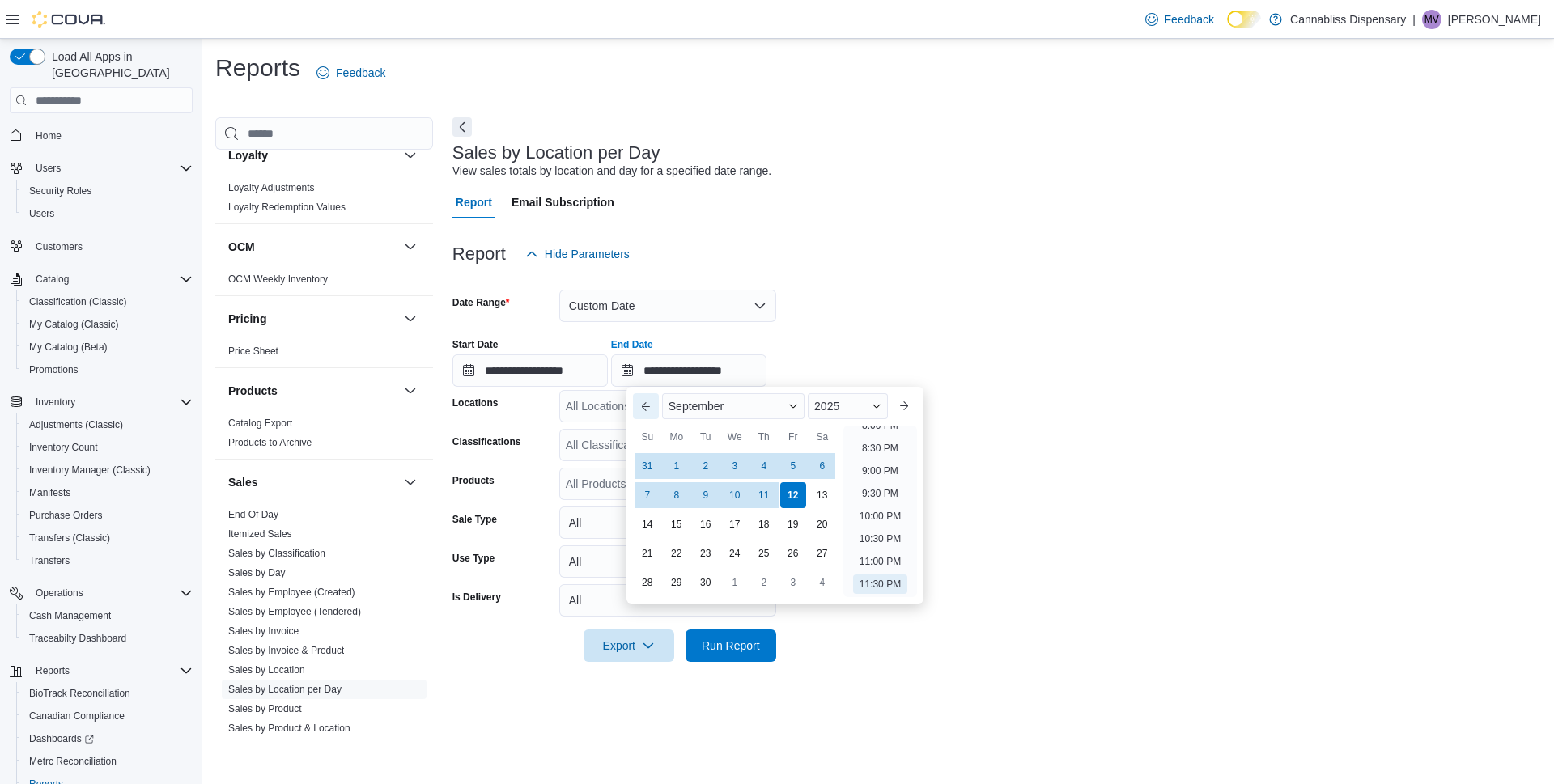
click at [651, 408] on button "Previous Month" at bounding box center [646, 406] width 26 height 26
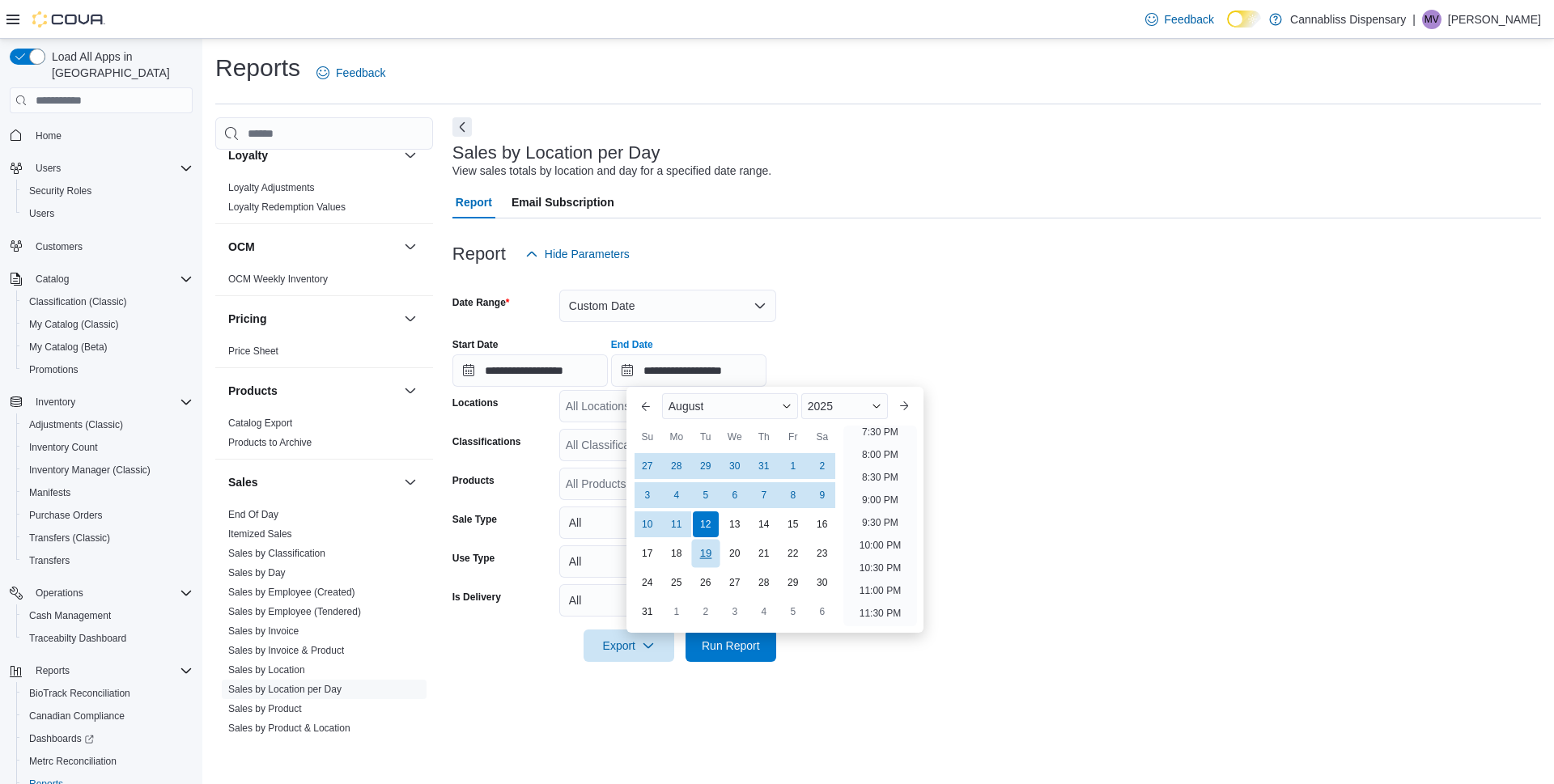
click at [696, 552] on div "19" at bounding box center [705, 554] width 29 height 29
type input "**********"
click at [1185, 668] on div at bounding box center [996, 671] width 1089 height 19
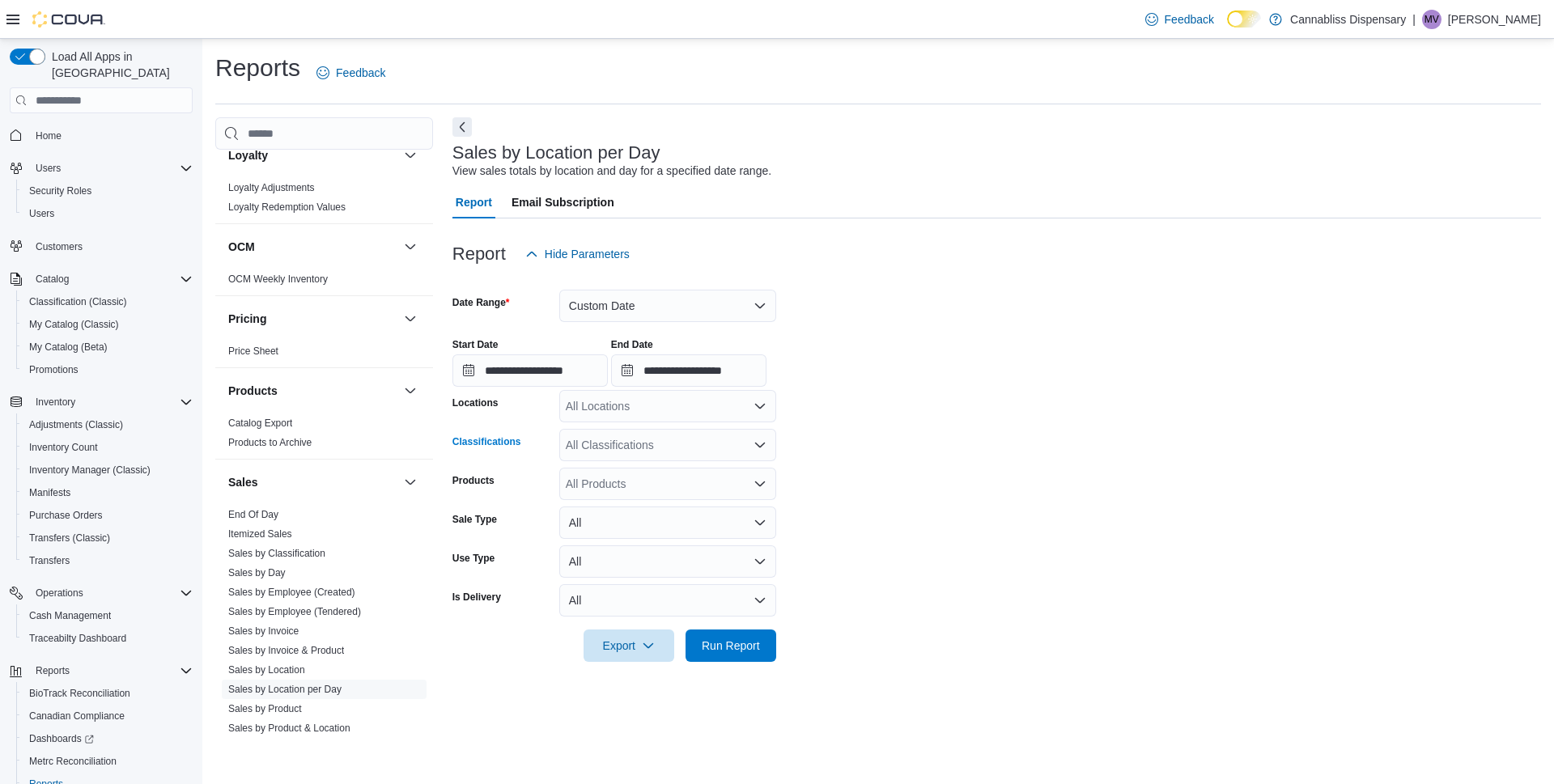
click at [751, 446] on div "All Classifications" at bounding box center [667, 444] width 217 height 32
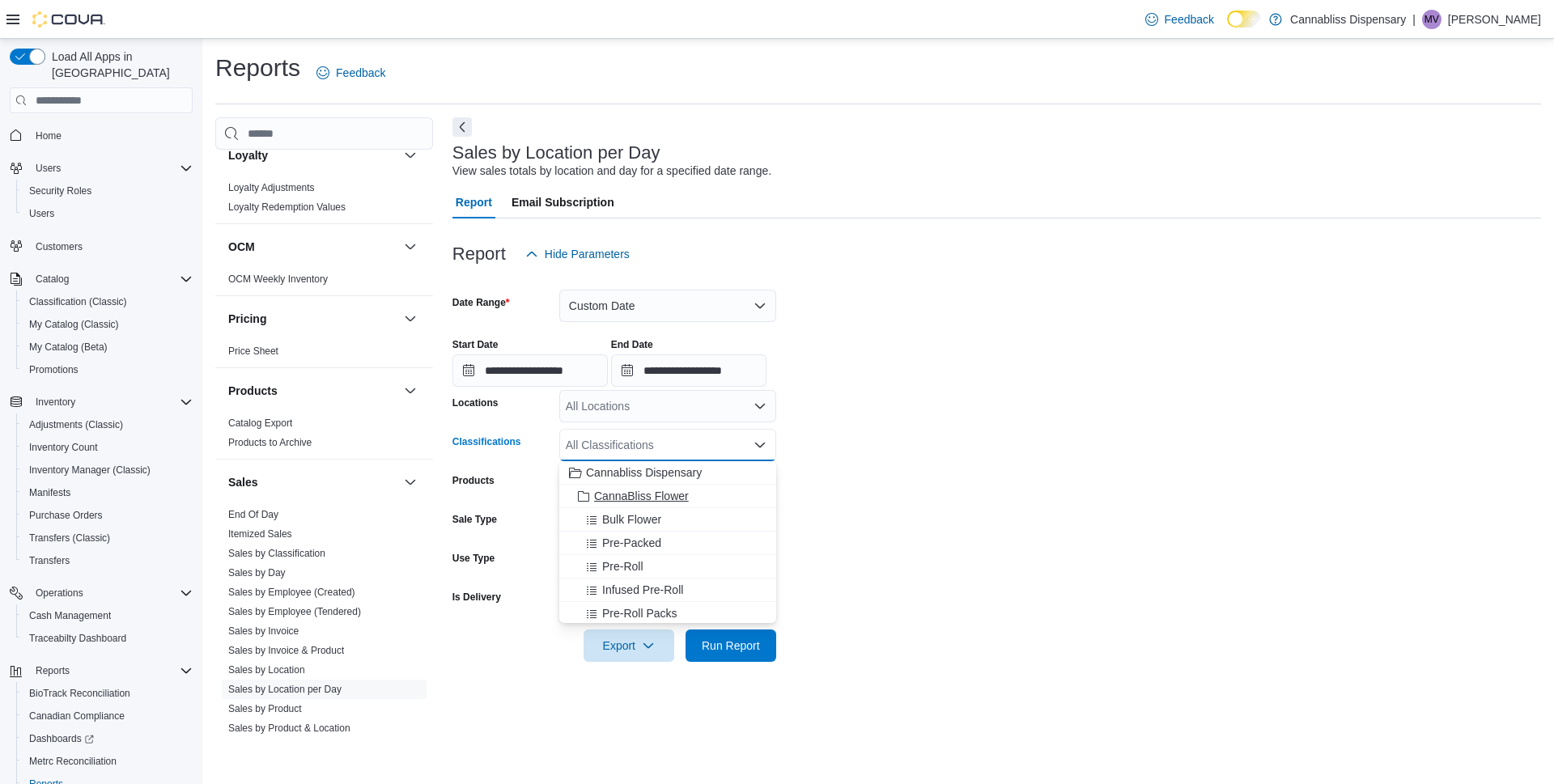
click at [658, 497] on span "CannaBliss Flower" at bounding box center [642, 497] width 95 height 17
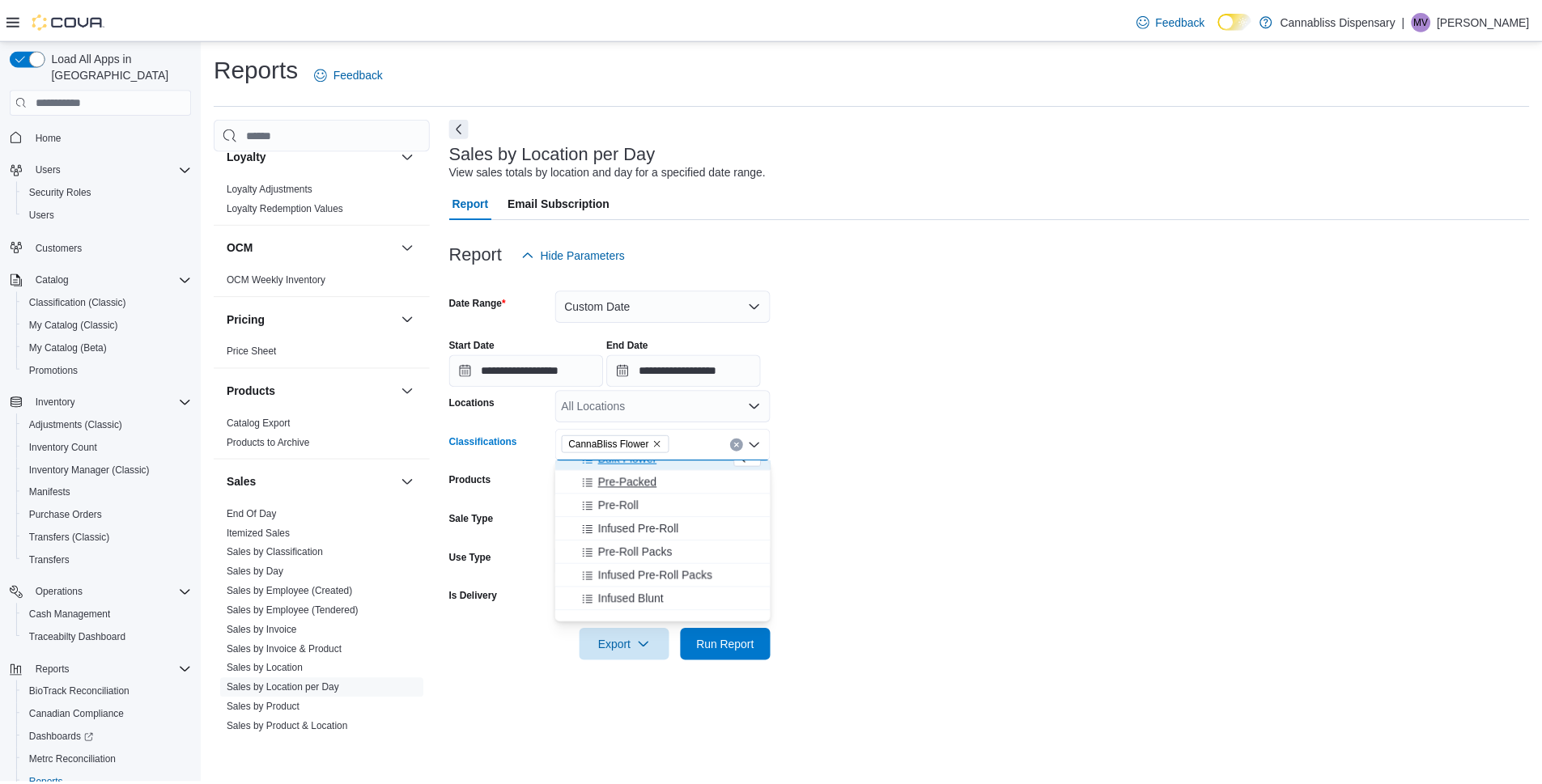
scroll to position [0, 0]
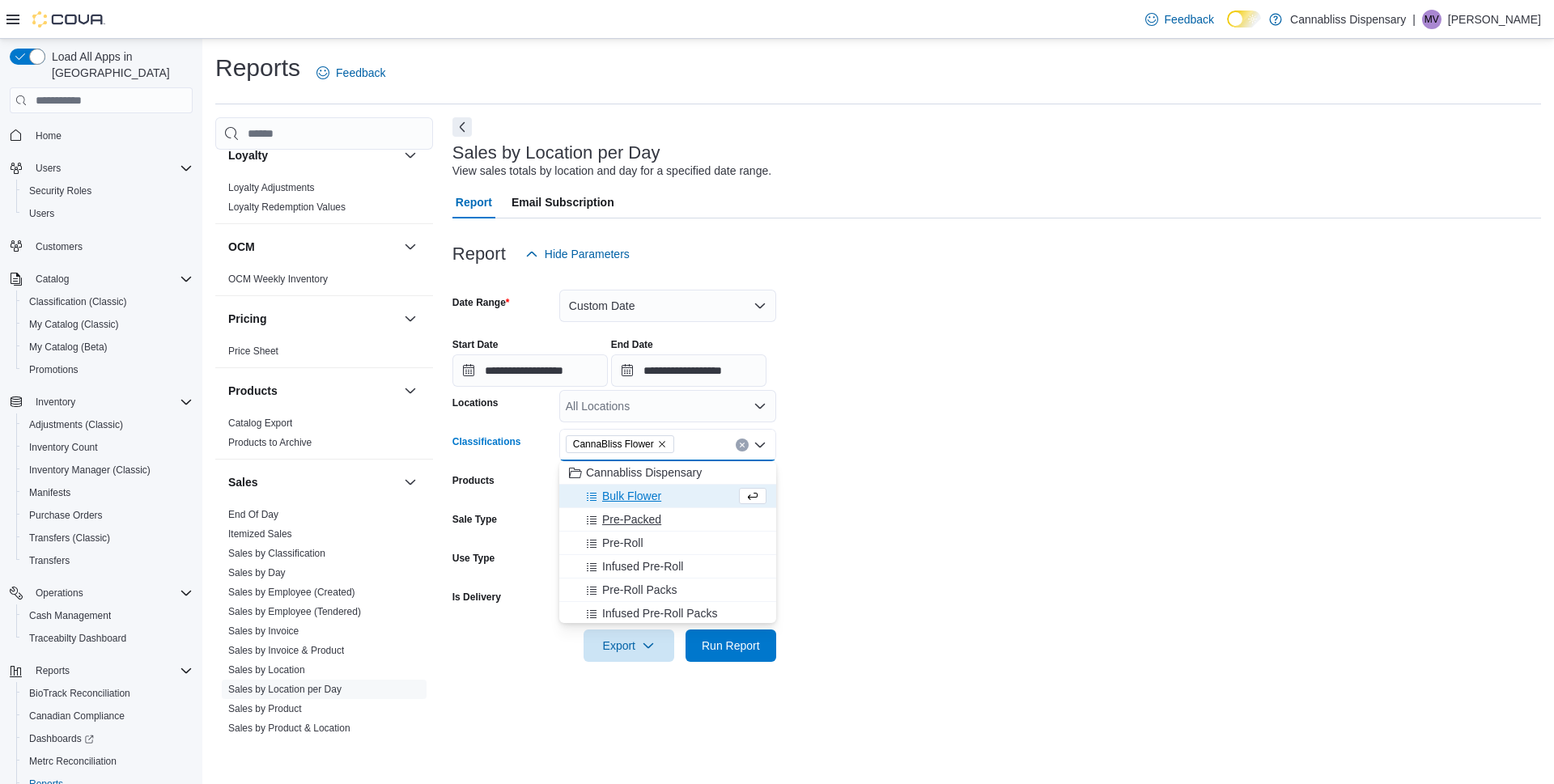
click at [653, 518] on span "Pre-Packed" at bounding box center [631, 520] width 59 height 17
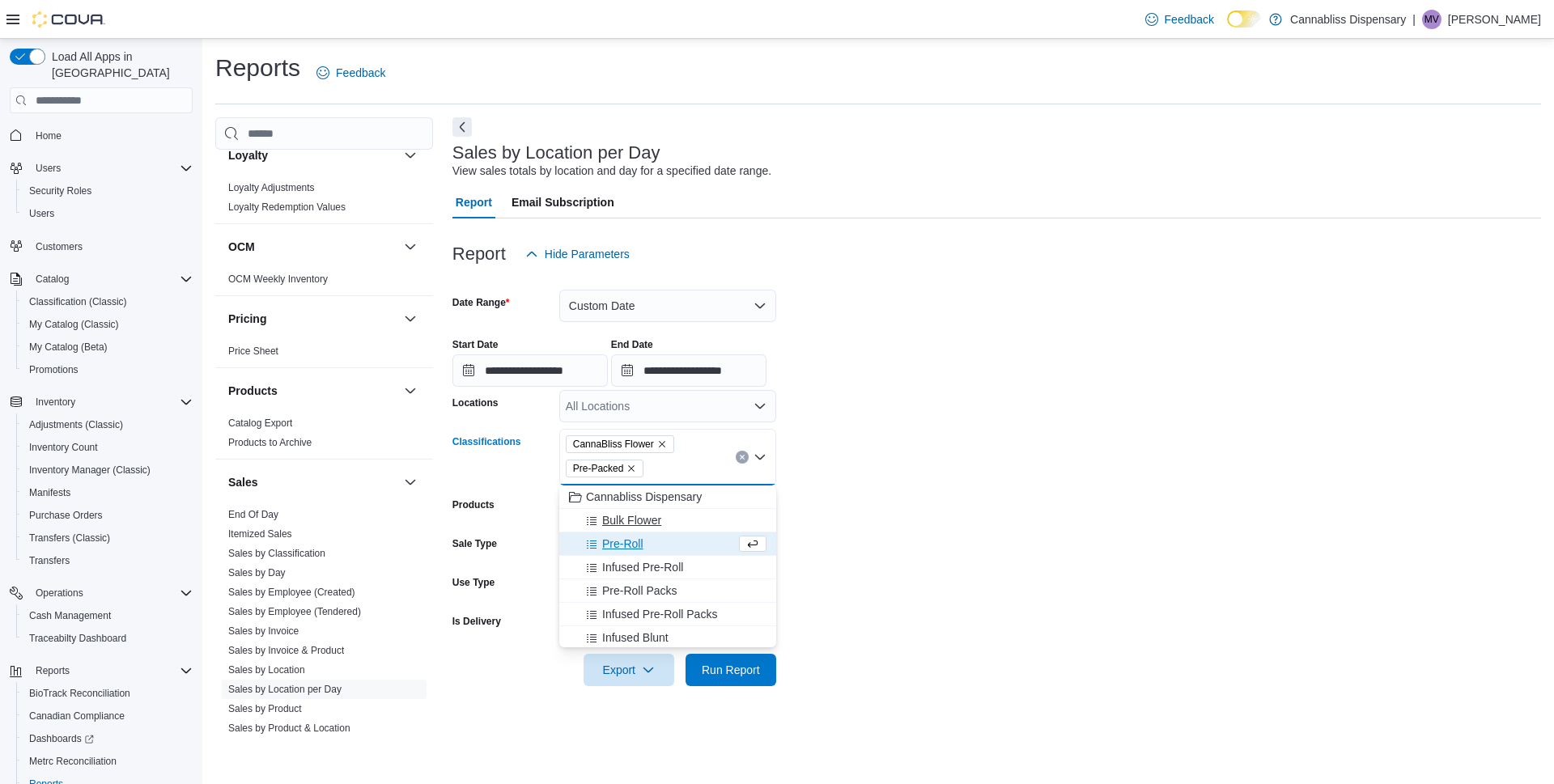
click at [637, 523] on span "Bulk Flower" at bounding box center [631, 521] width 59 height 17
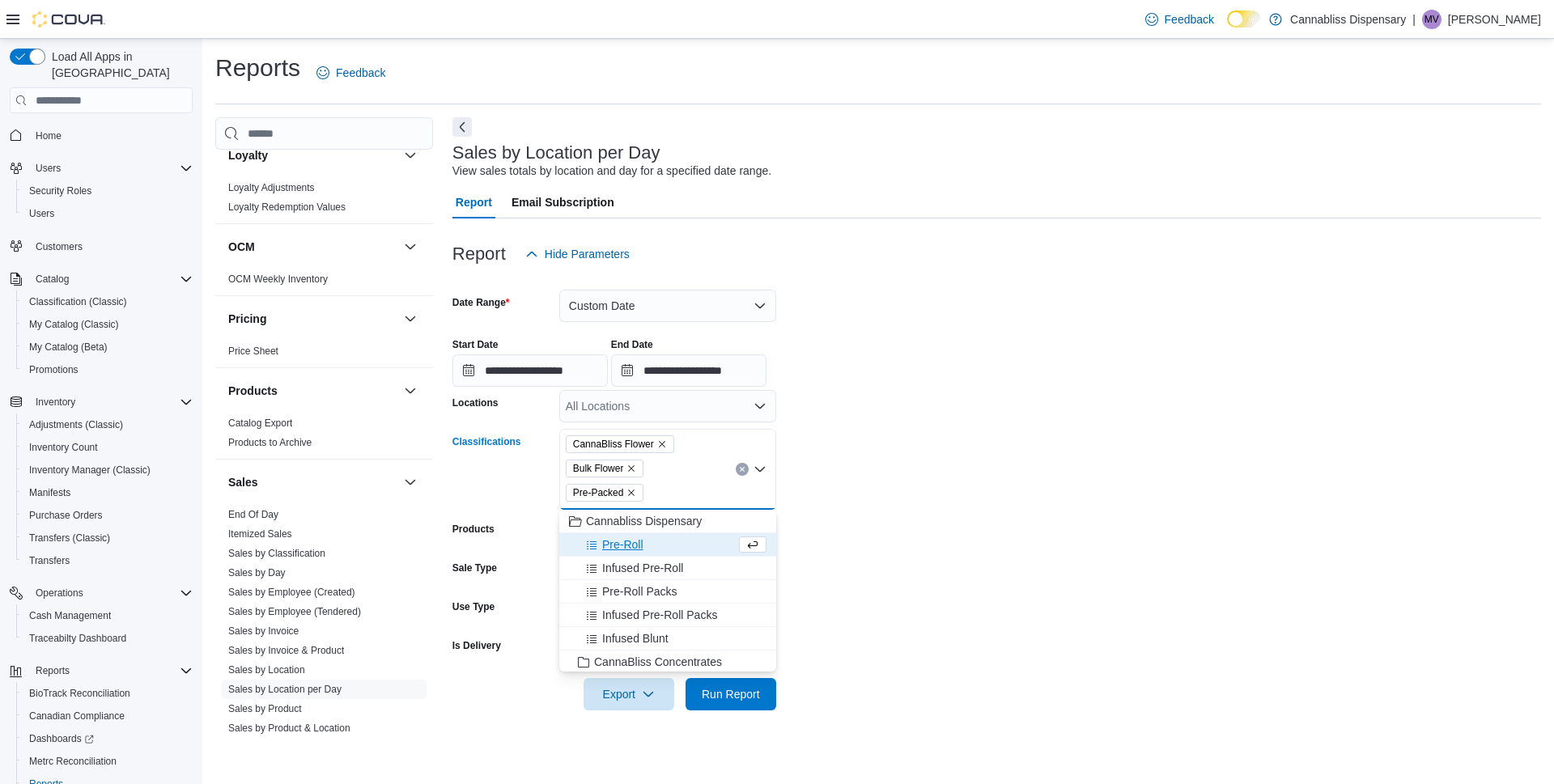
click at [628, 543] on span "Pre-Roll" at bounding box center [622, 544] width 41 height 17
click at [628, 545] on span "Infused Pre-Roll" at bounding box center [642, 544] width 81 height 17
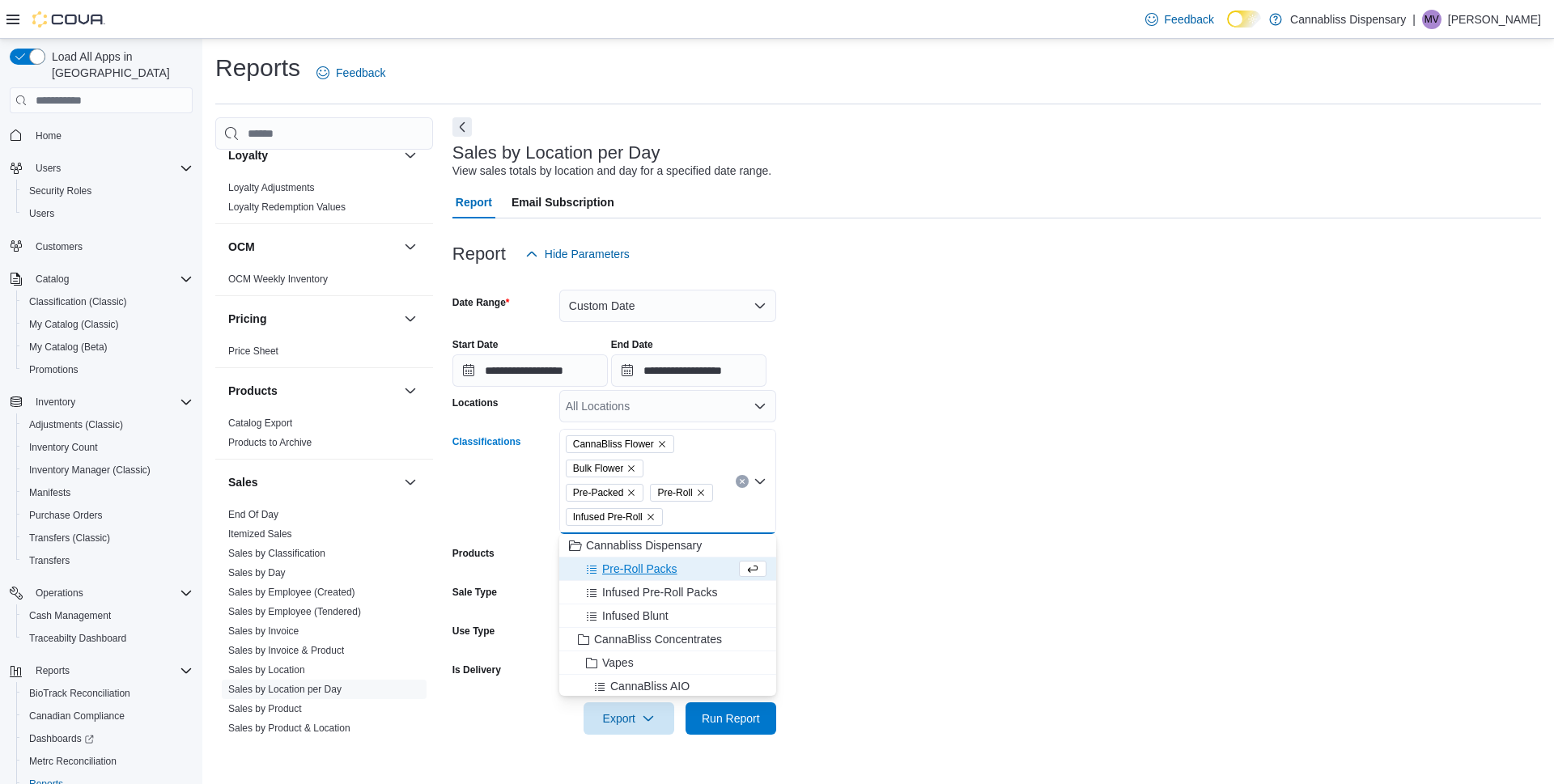
click at [628, 569] on span "Pre-Roll Packs" at bounding box center [640, 569] width 76 height 17
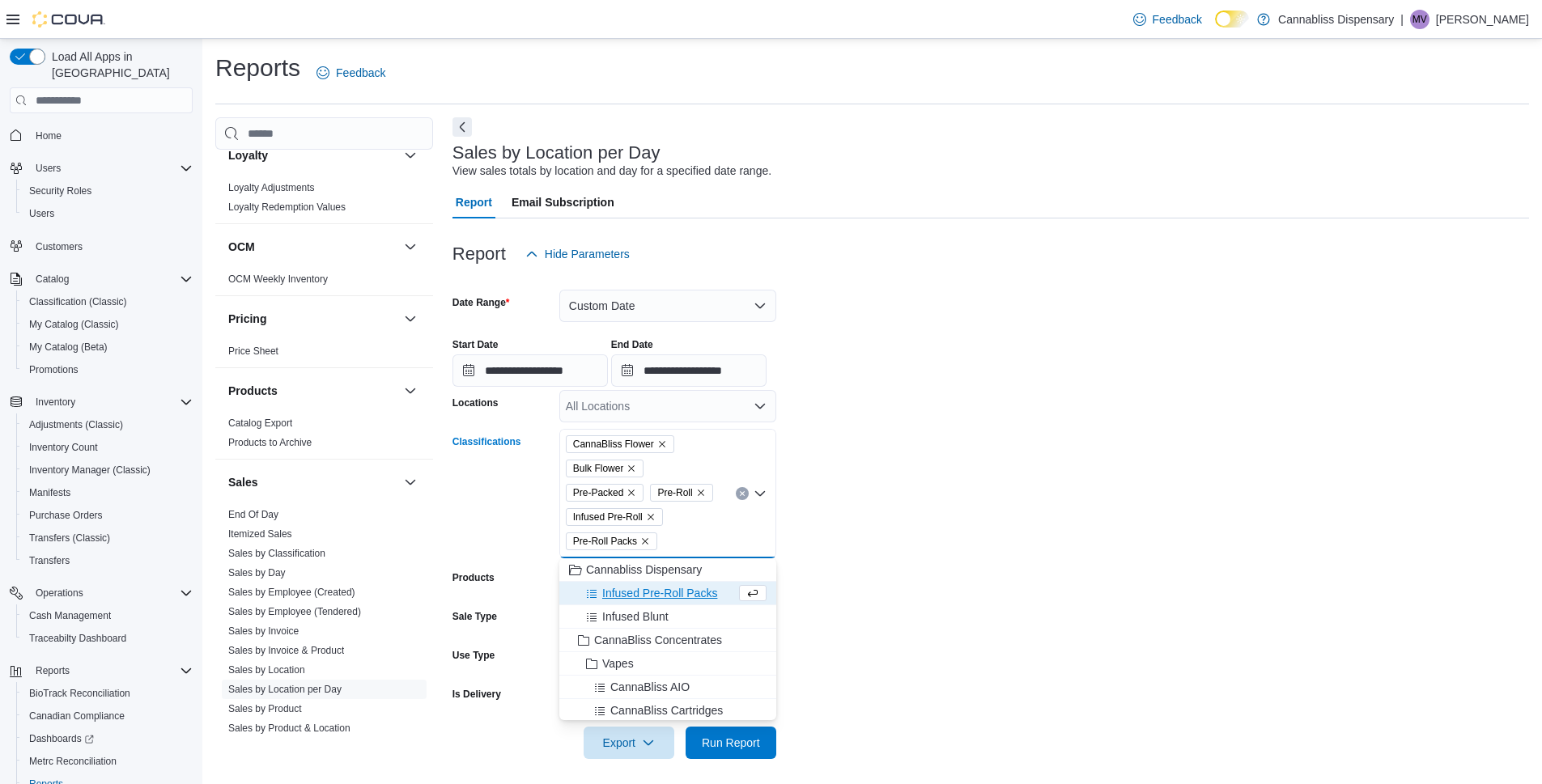
click at [621, 593] on span "Infused Pre-Roll Packs" at bounding box center [659, 593] width 115 height 17
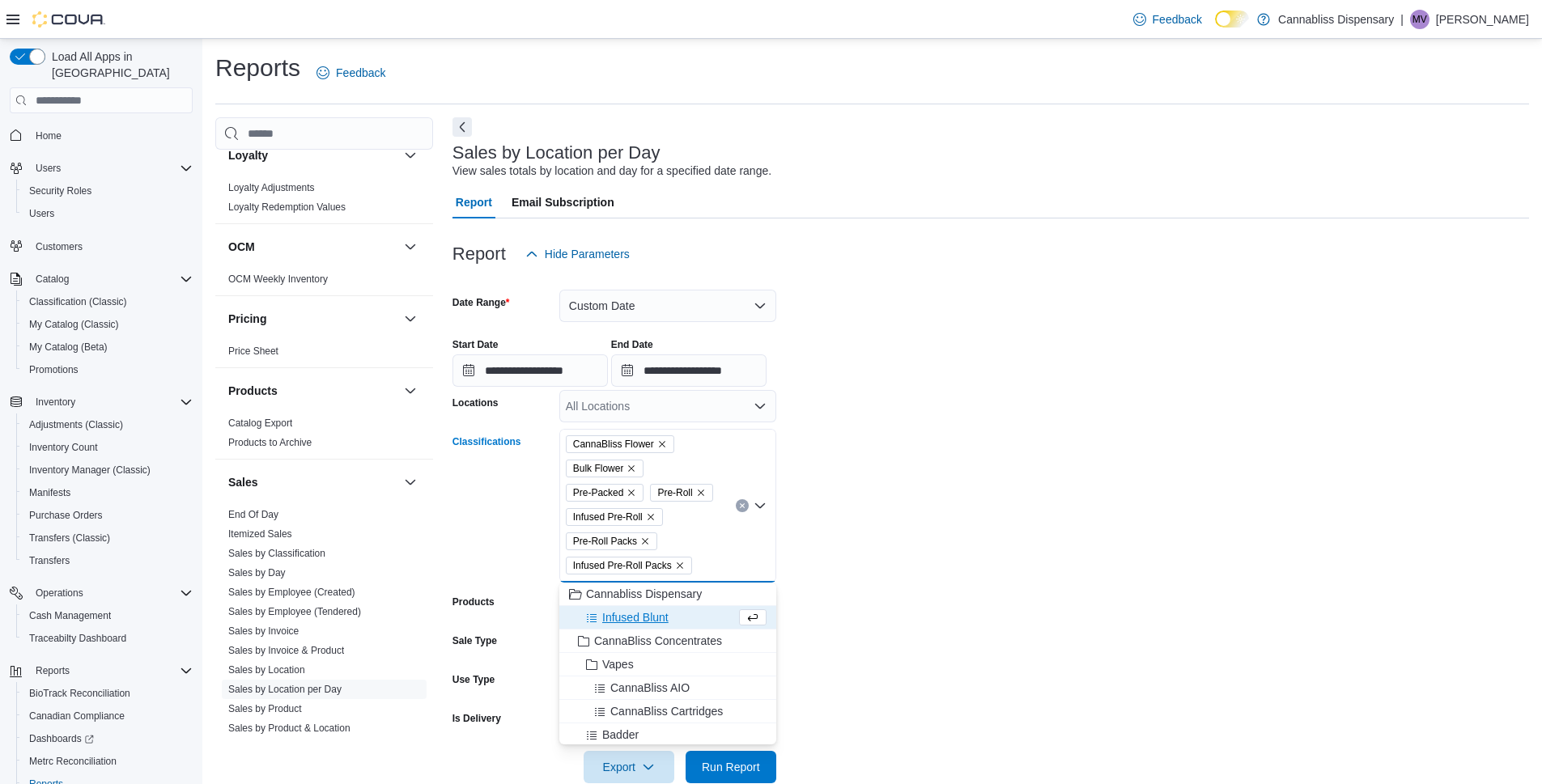
click at [621, 616] on span "Infused Blunt" at bounding box center [635, 617] width 66 height 17
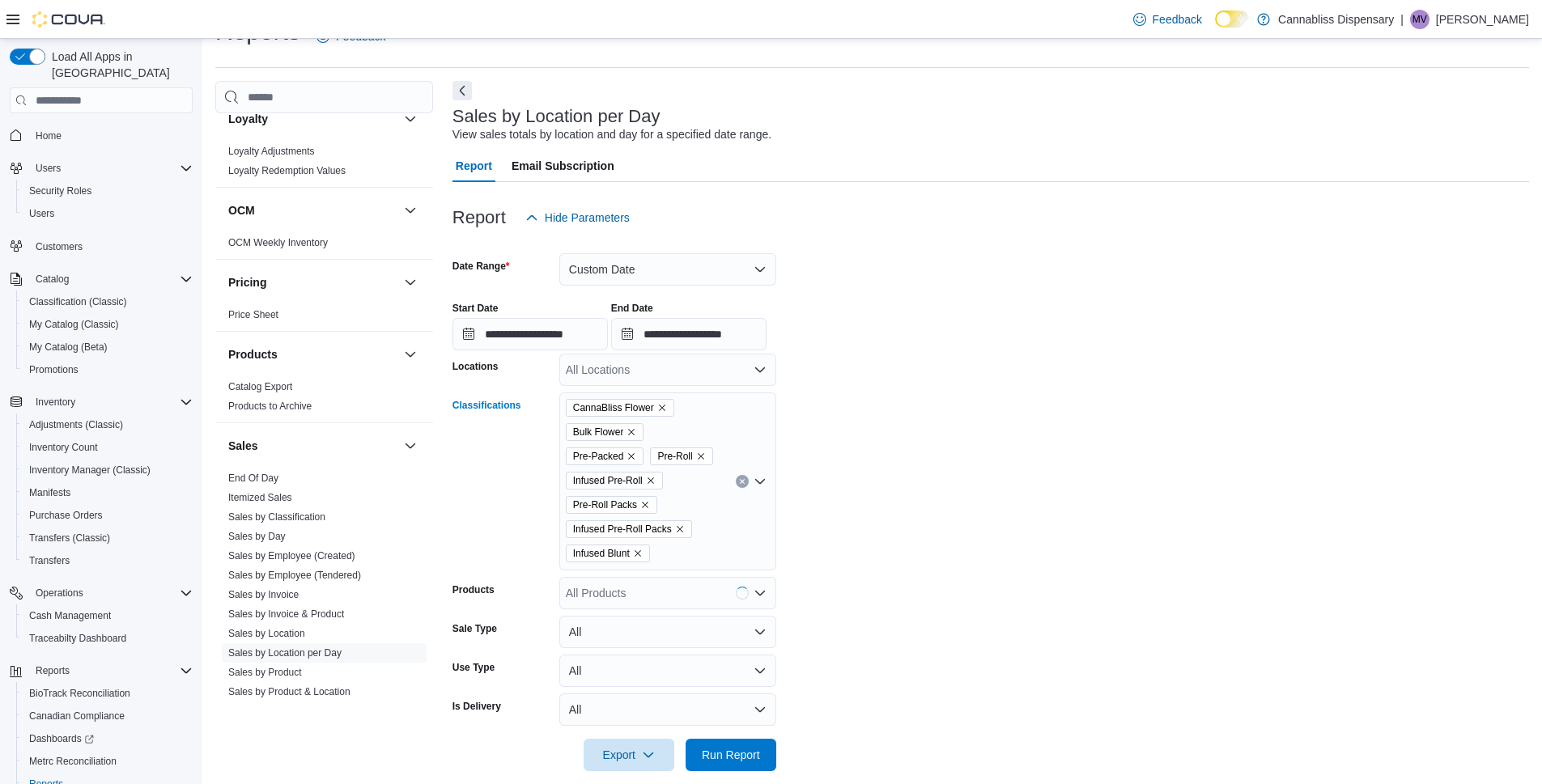
scroll to position [56, 0]
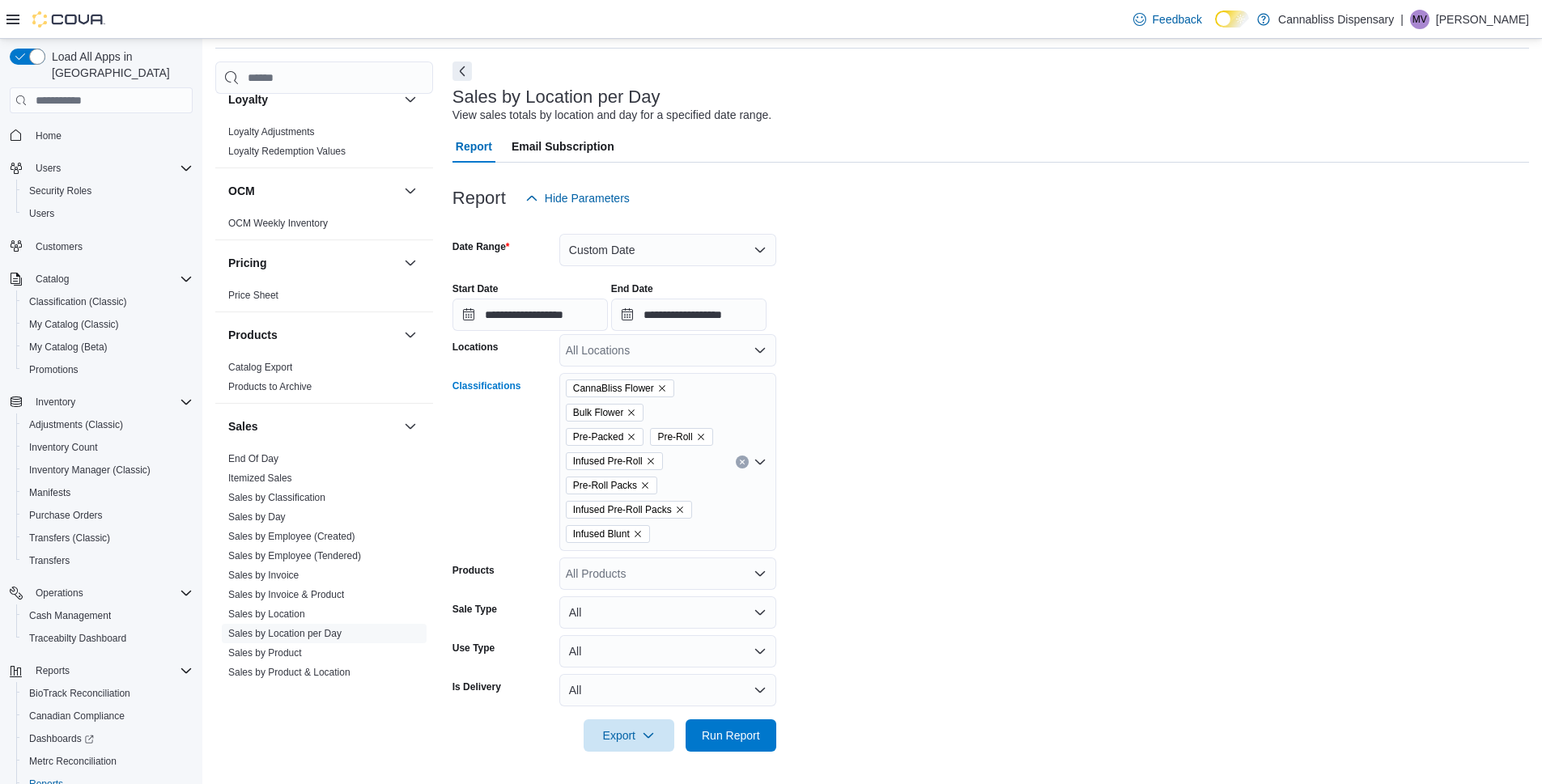
click at [742, 458] on button "Clear input" at bounding box center [742, 462] width 13 height 13
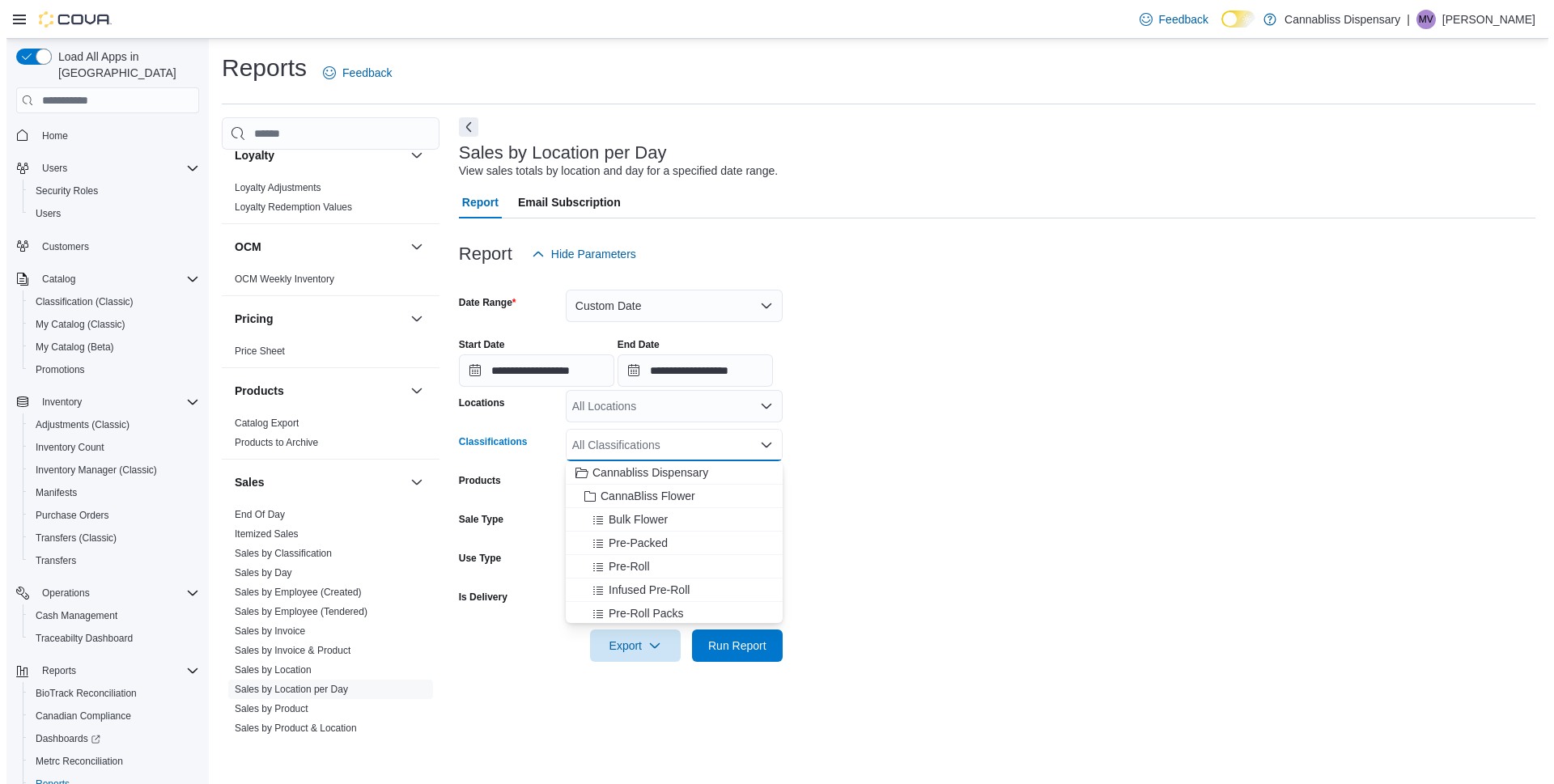
scroll to position [0, 0]
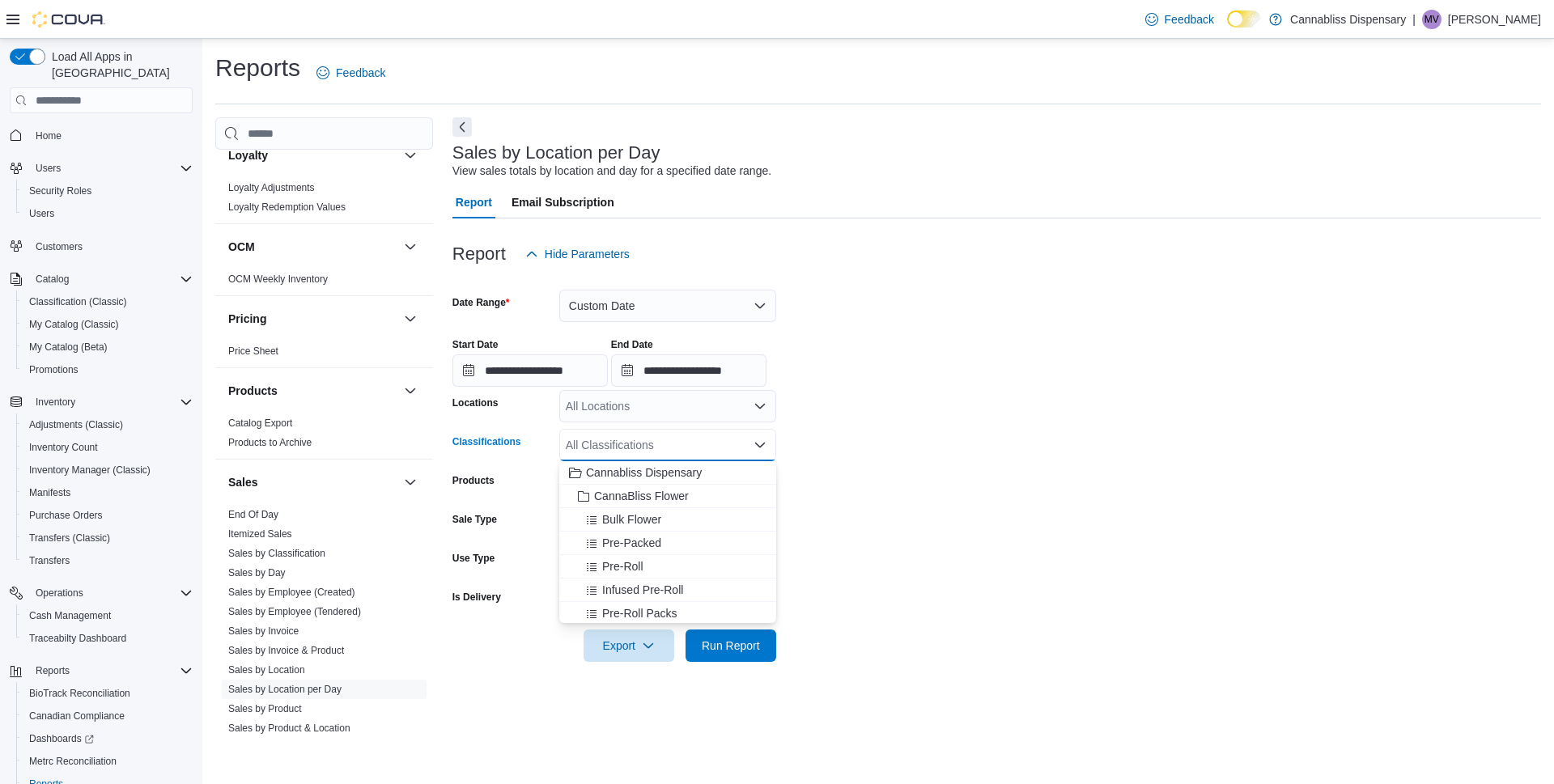
click at [1054, 486] on form "**********" at bounding box center [996, 465] width 1089 height 392
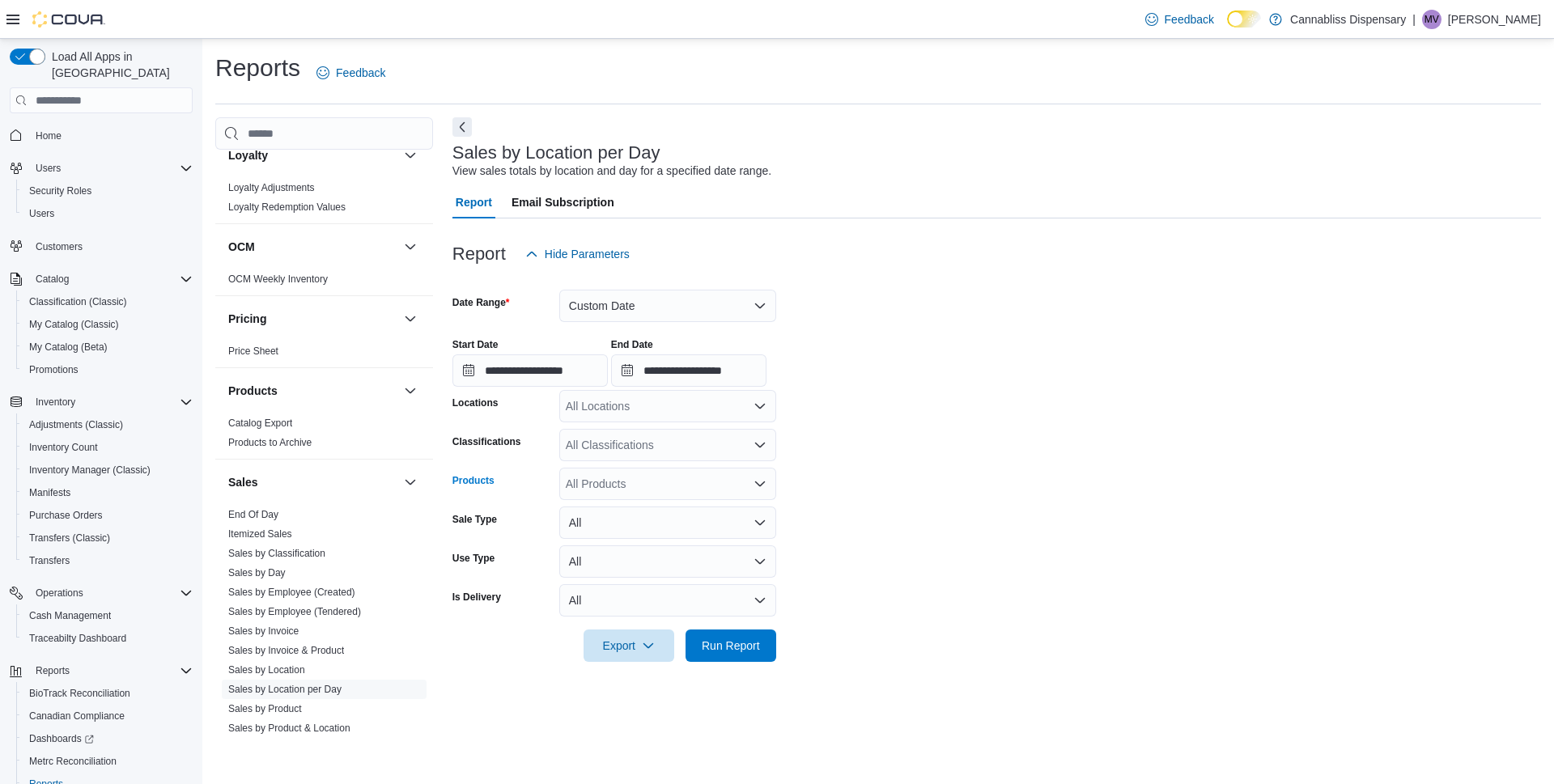
click at [757, 483] on icon "Open list of options" at bounding box center [759, 484] width 10 height 5
click at [757, 483] on icon "Close list of options" at bounding box center [759, 484] width 10 height 5
click at [763, 441] on icon "Open list of options" at bounding box center [760, 445] width 13 height 13
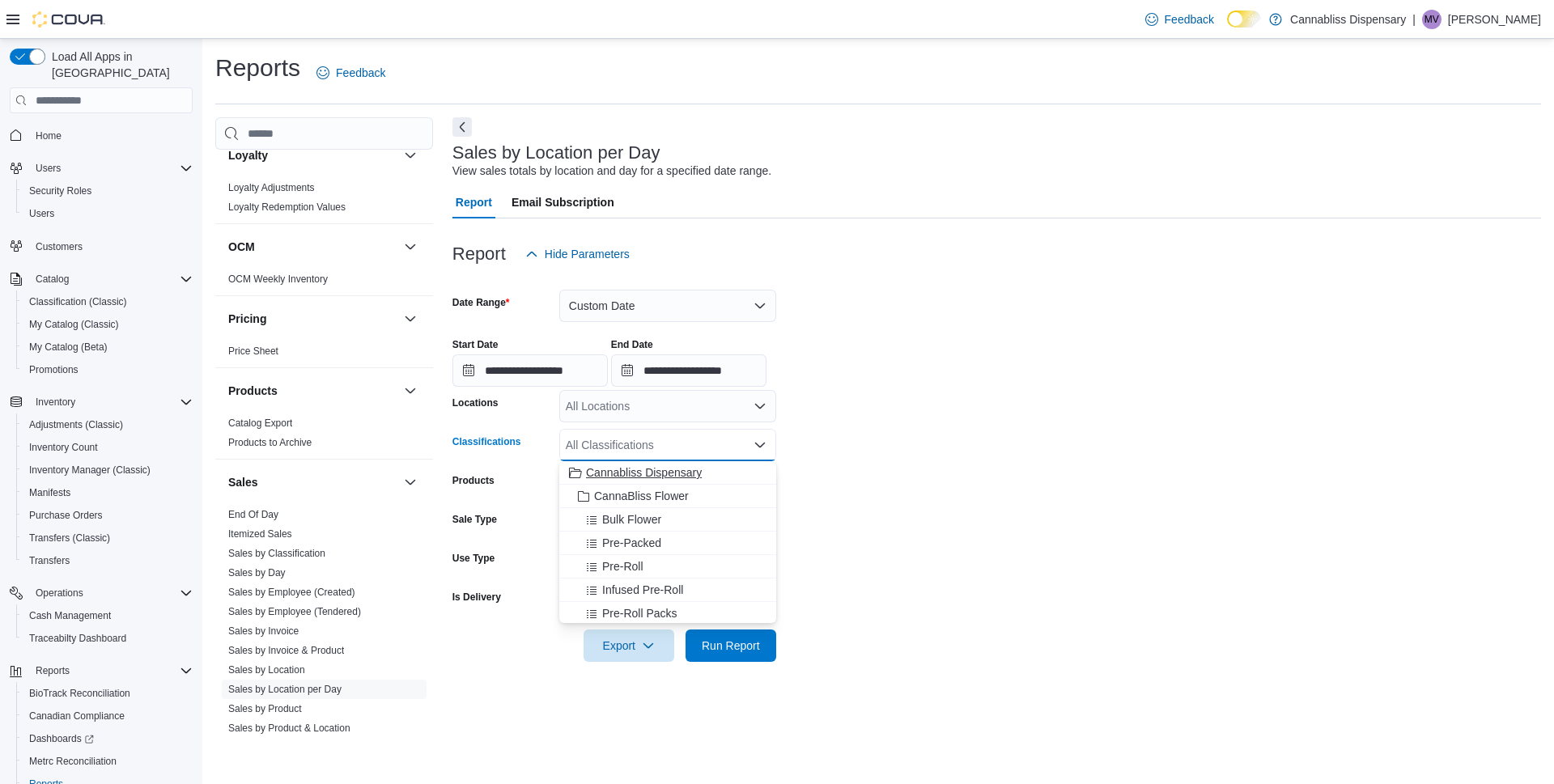
click at [685, 475] on span "Cannabliss Dispensary" at bounding box center [644, 473] width 116 height 17
click at [685, 475] on span "CannaBliss Flower" at bounding box center [642, 473] width 95 height 17
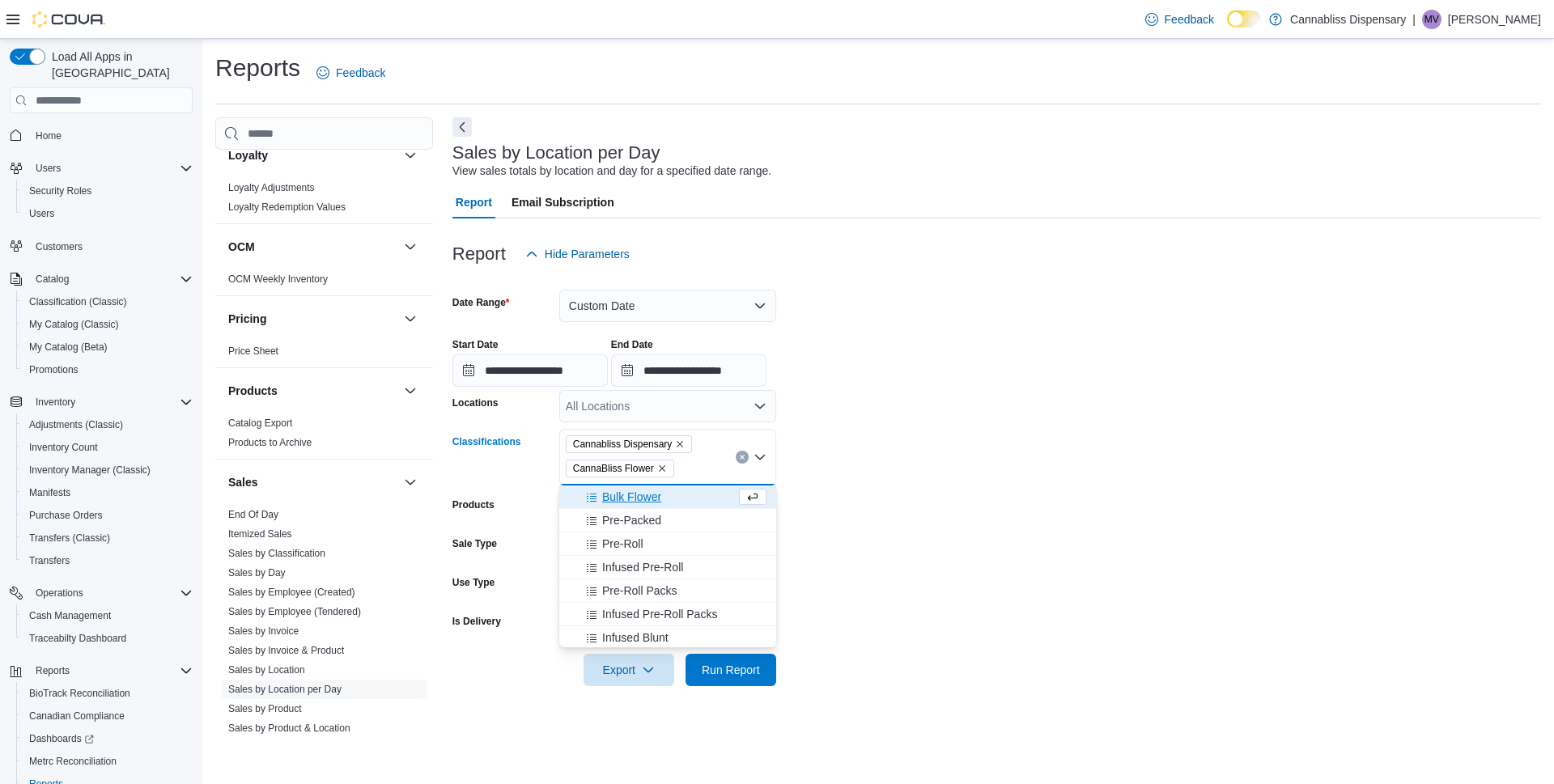
drag, startPoint x: 651, startPoint y: 466, endPoint x: 666, endPoint y: 457, distance: 17.5
click at [656, 463] on span "CannaBliss Flower" at bounding box center [620, 469] width 94 height 17
click at [661, 463] on icon "Remove CannaBliss Flower from selection in this group" at bounding box center [662, 468] width 10 height 10
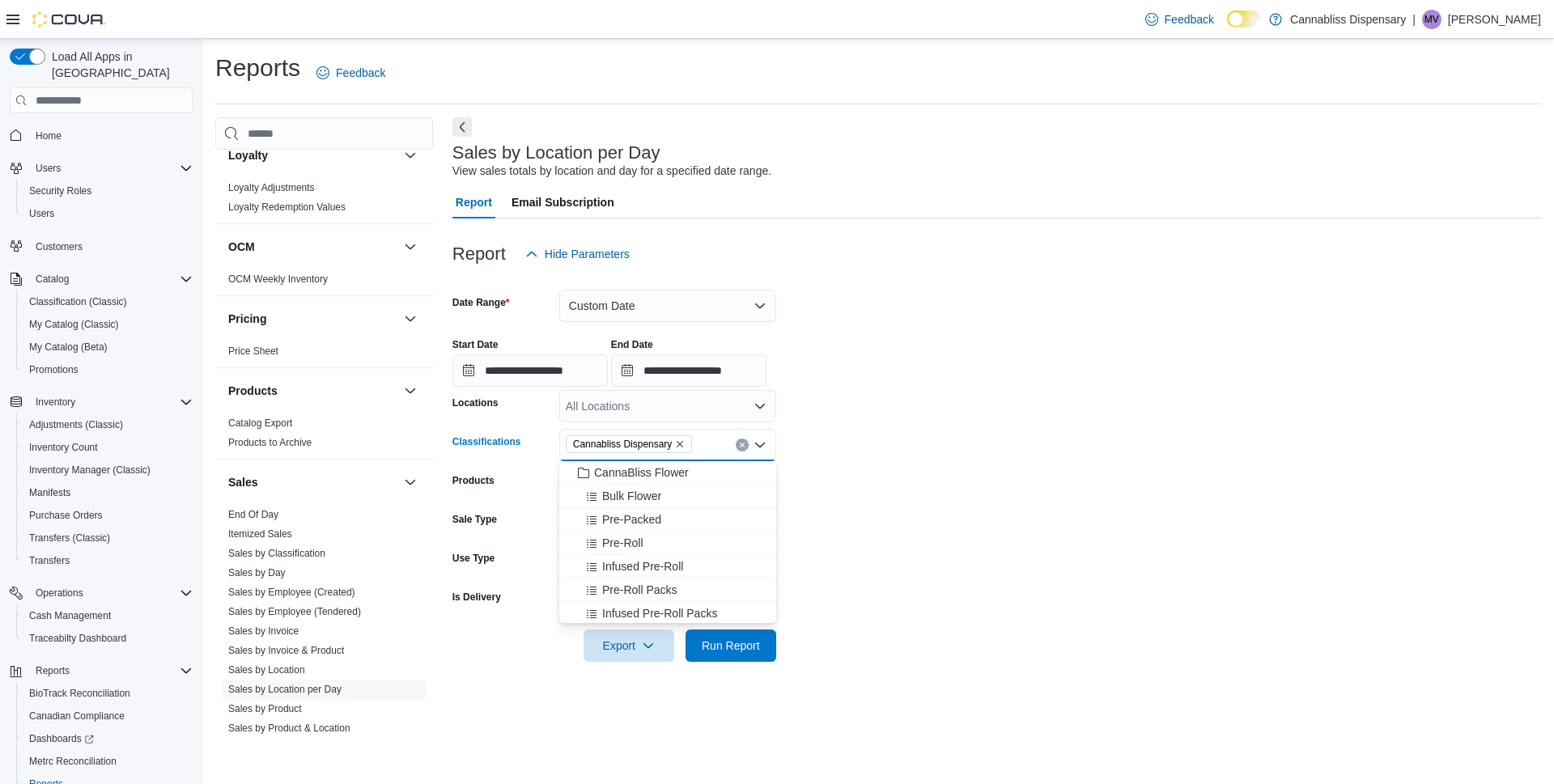
click at [681, 447] on icon "Remove Cannabliss Dispensary from selection in this group" at bounding box center [679, 444] width 10 height 10
click at [665, 497] on span "CannaBliss Flower" at bounding box center [642, 497] width 95 height 17
click at [653, 499] on span "CannaBliss Concentrates" at bounding box center [658, 498] width 128 height 17
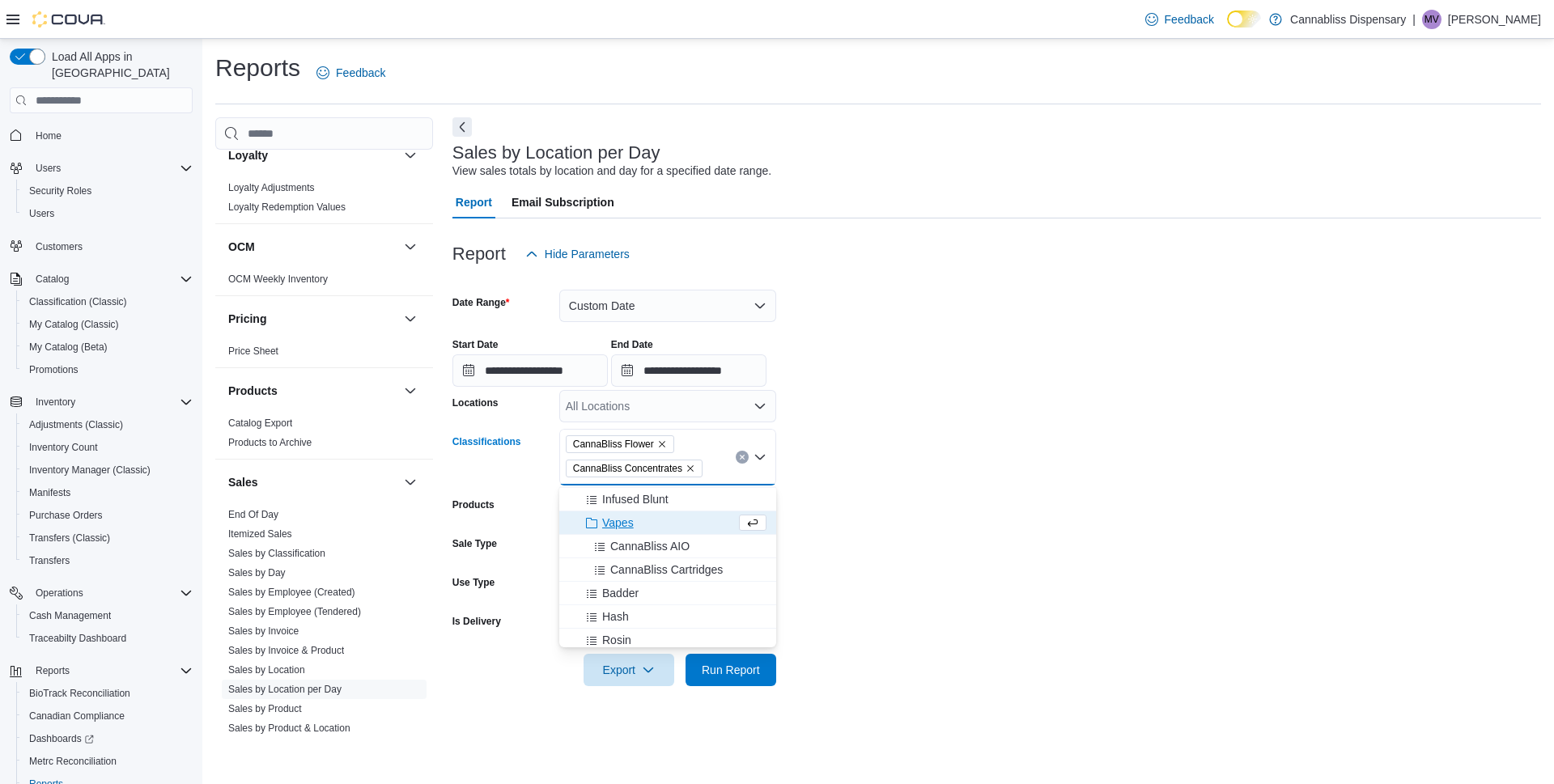
click at [610, 524] on span "Vapes" at bounding box center [618, 523] width 31 height 17
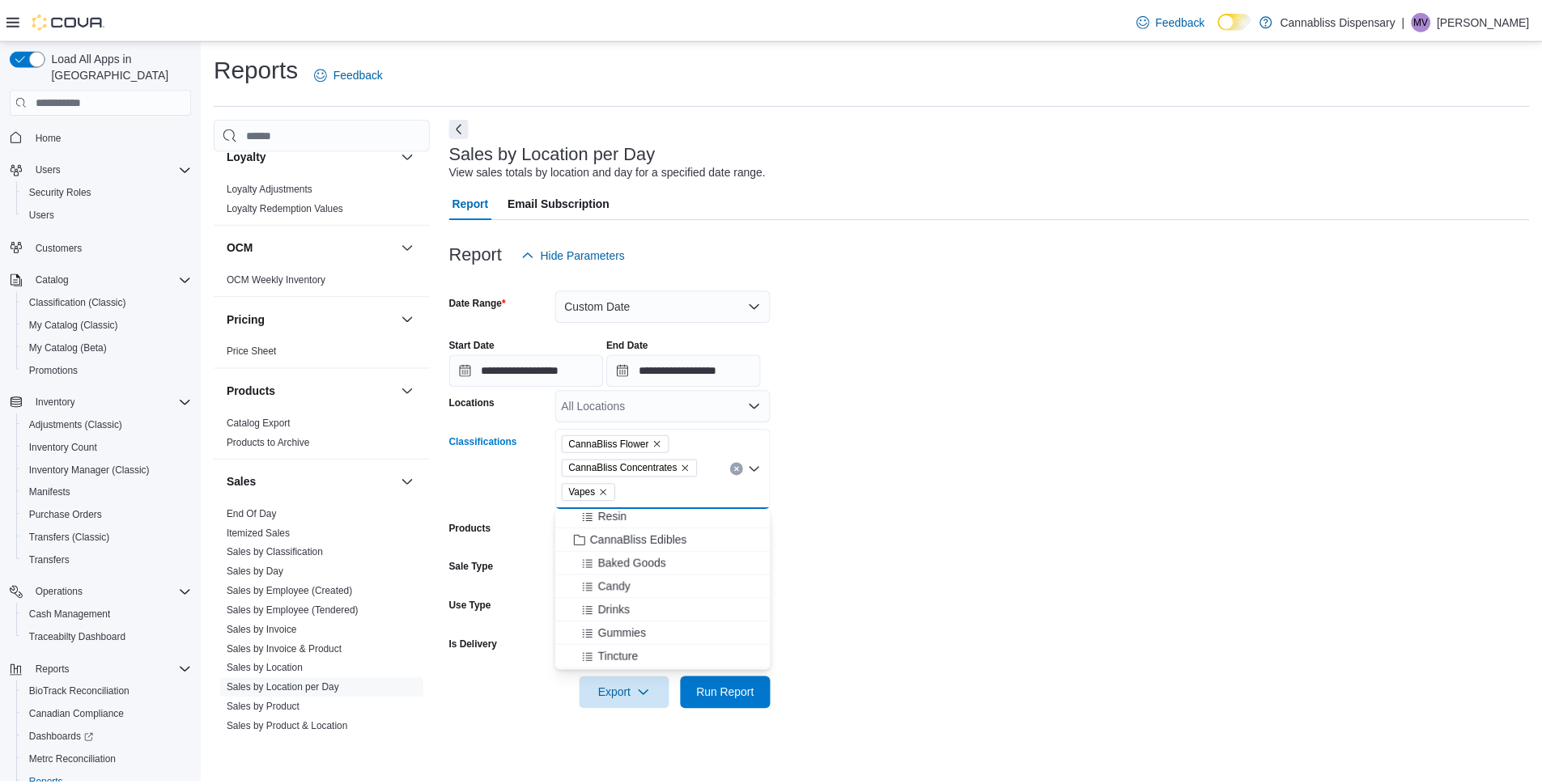
scroll to position [404, 0]
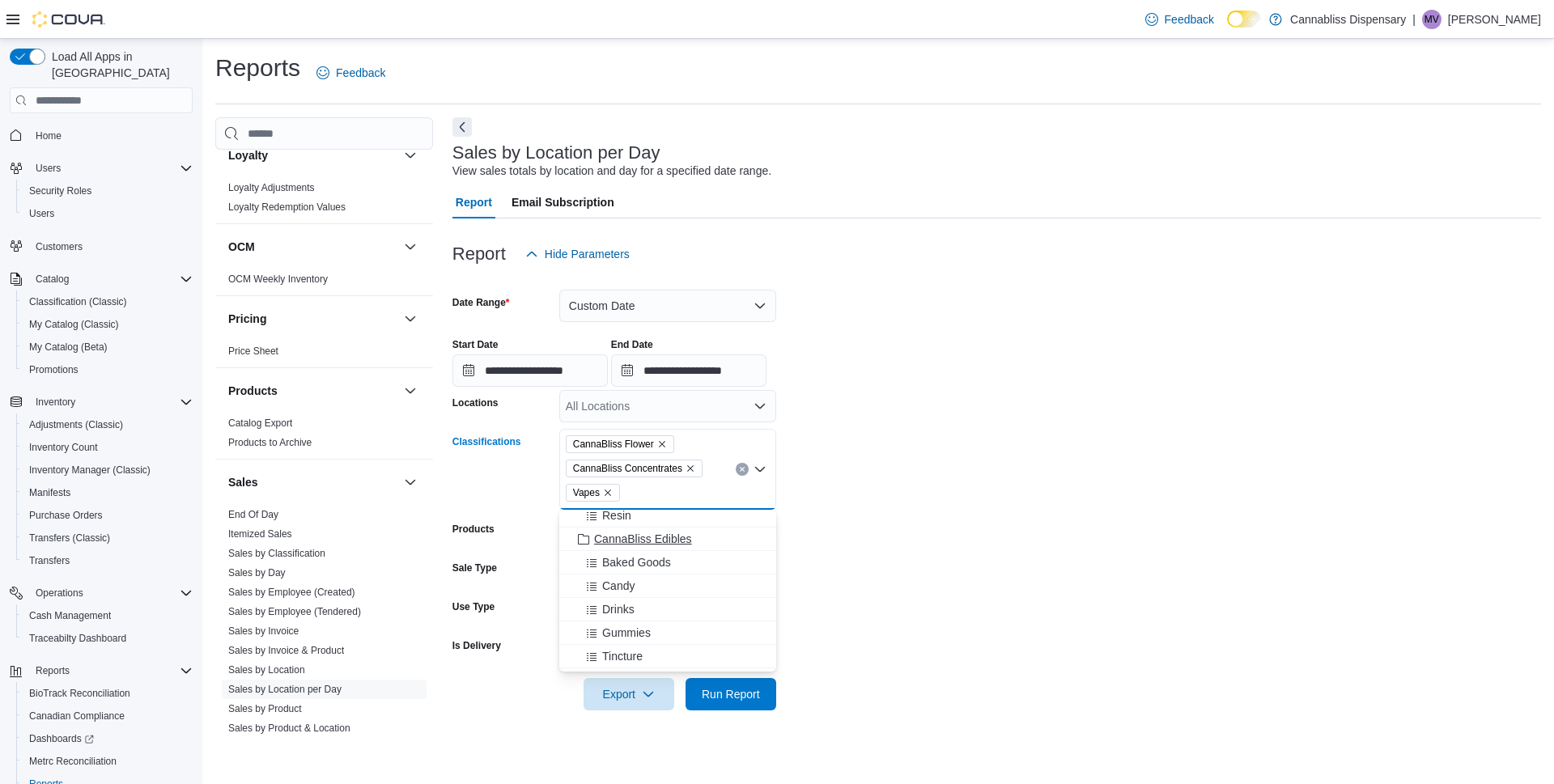
click at [652, 542] on span "CannaBliss Edibles" at bounding box center [643, 539] width 98 height 17
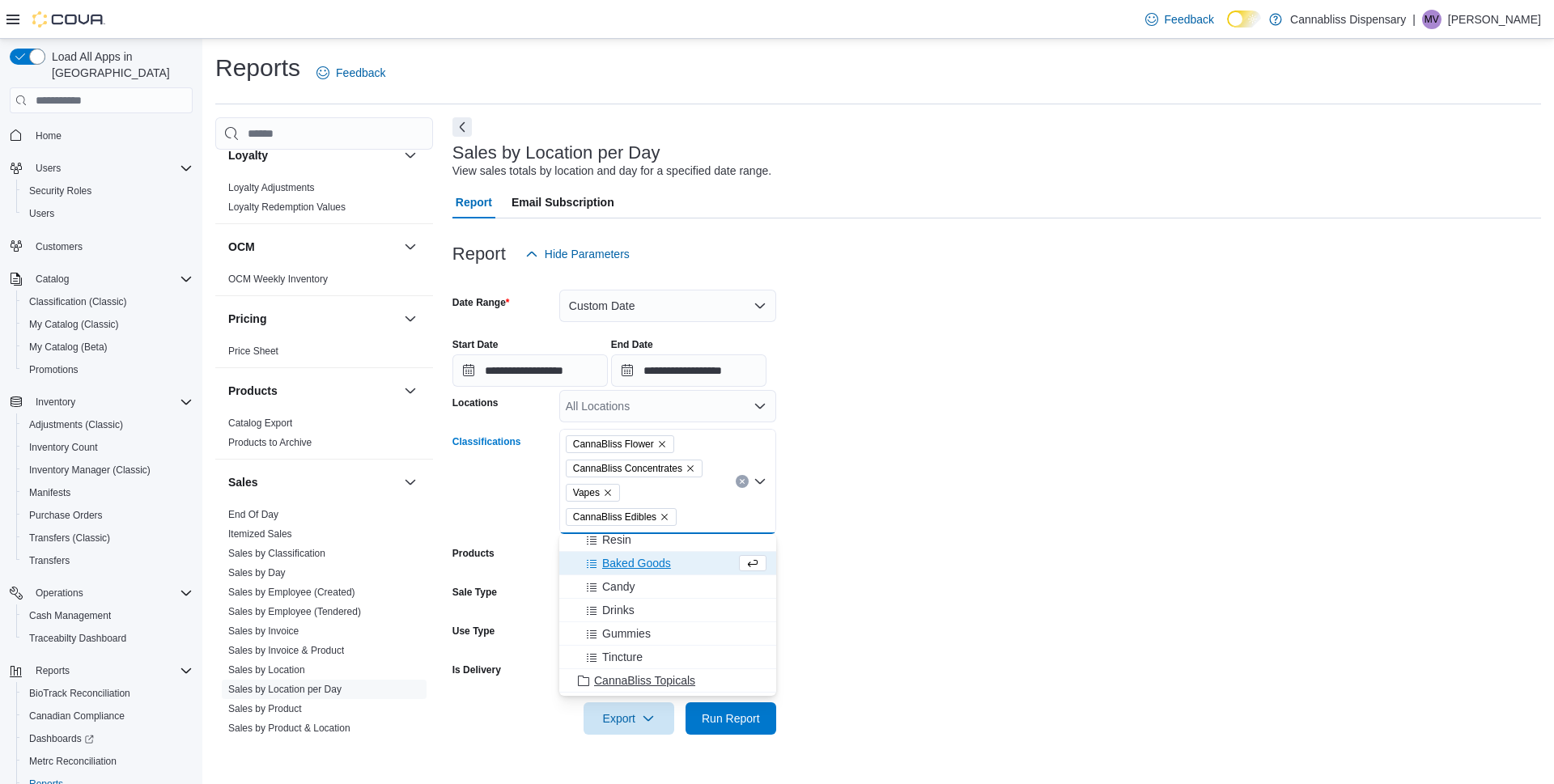
click at [656, 679] on span "CannaBliss Topicals" at bounding box center [645, 681] width 101 height 17
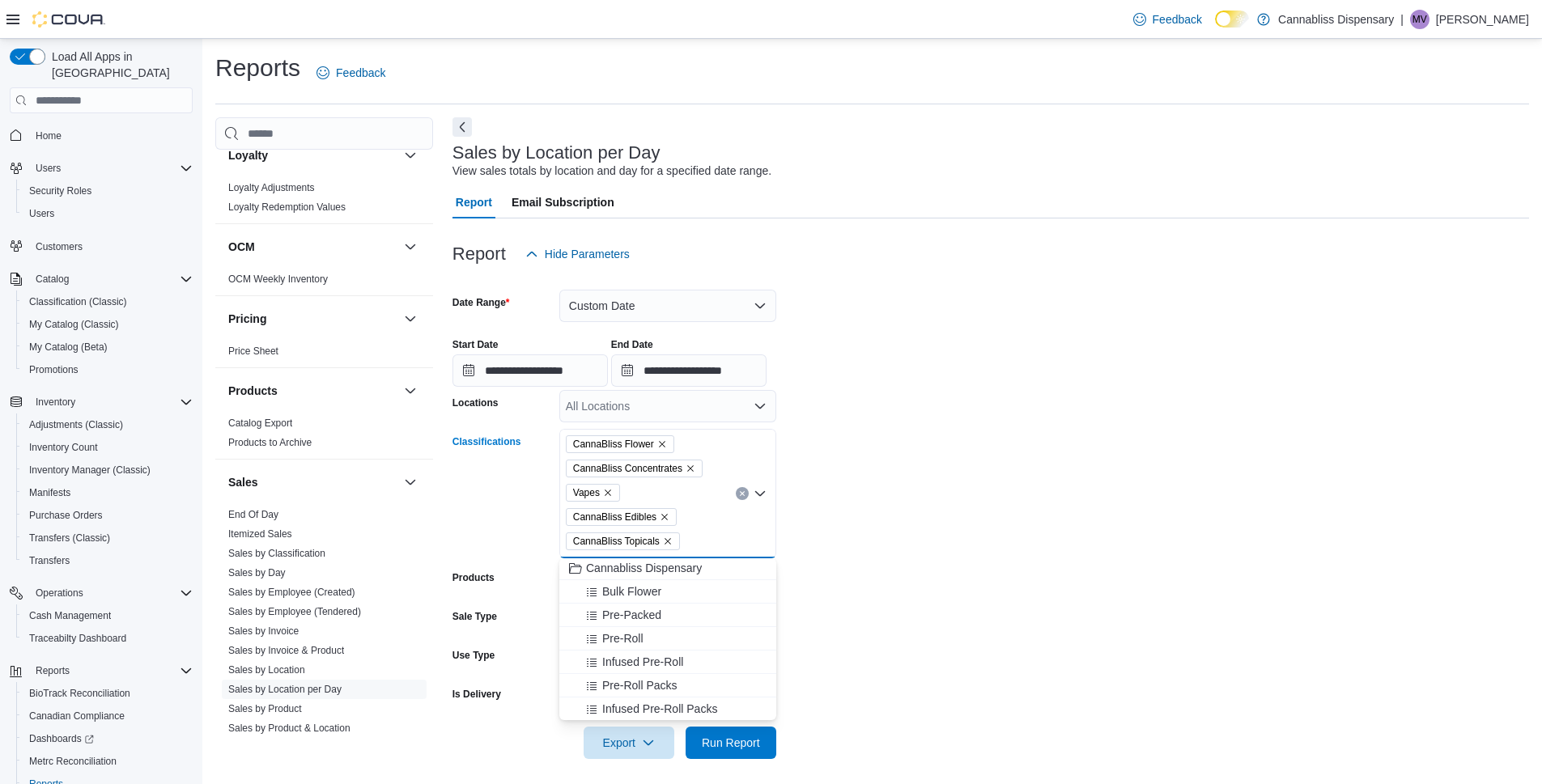
scroll to position [0, 0]
click at [737, 740] on span "Run Report" at bounding box center [730, 743] width 58 height 17
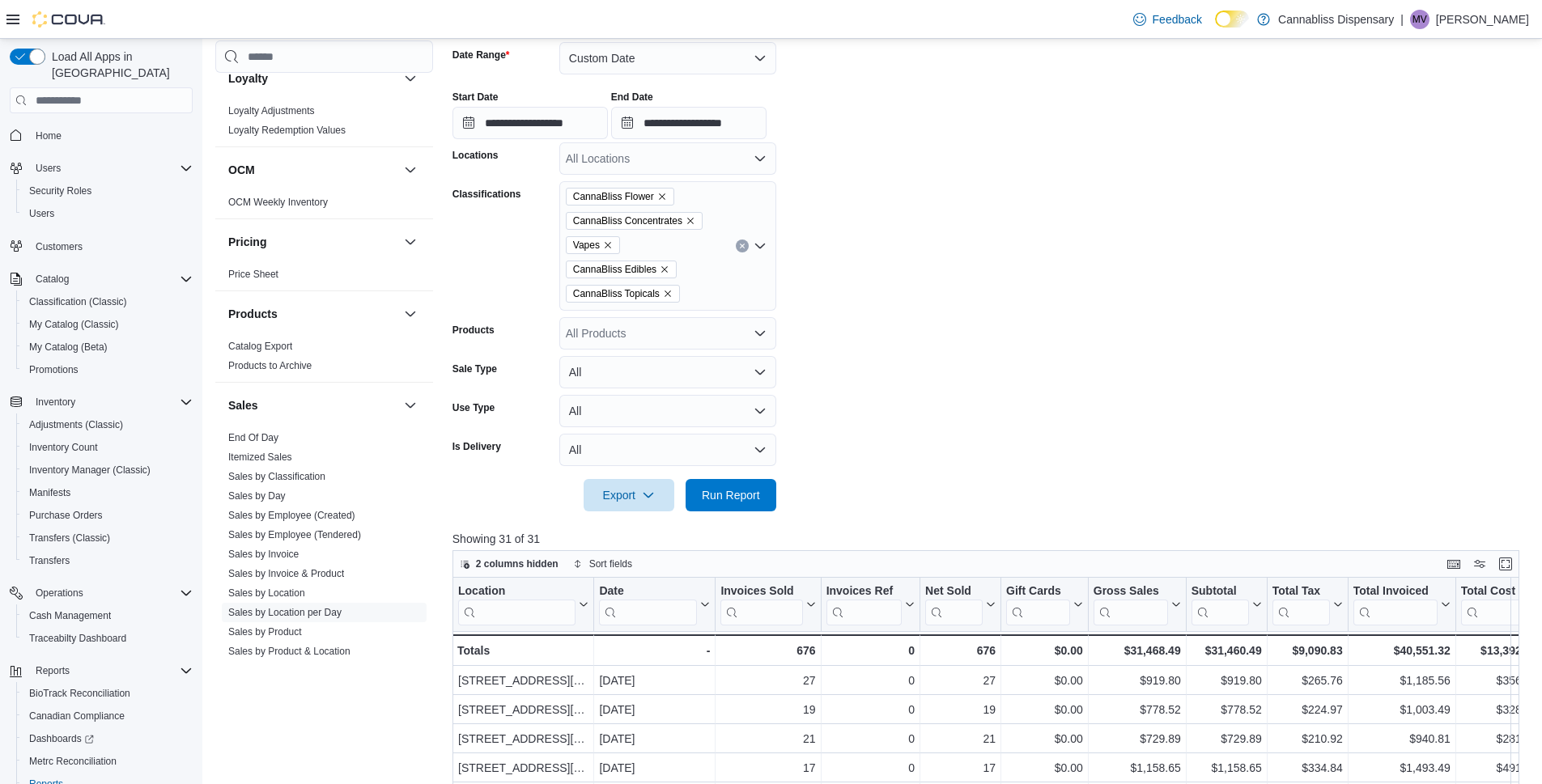
scroll to position [242, 0]
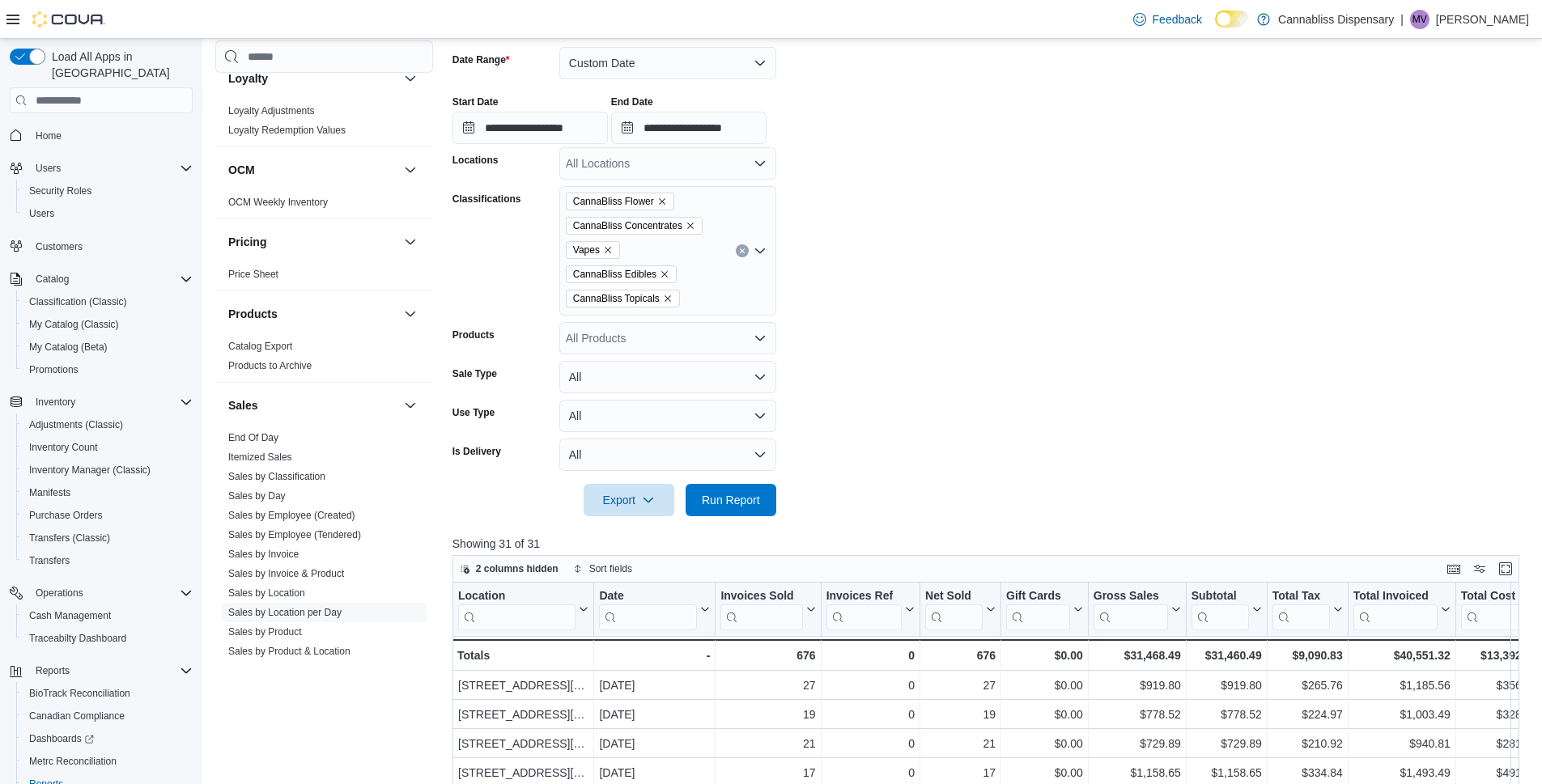
click at [743, 251] on icon "Clear input" at bounding box center [742, 251] width 6 height 6
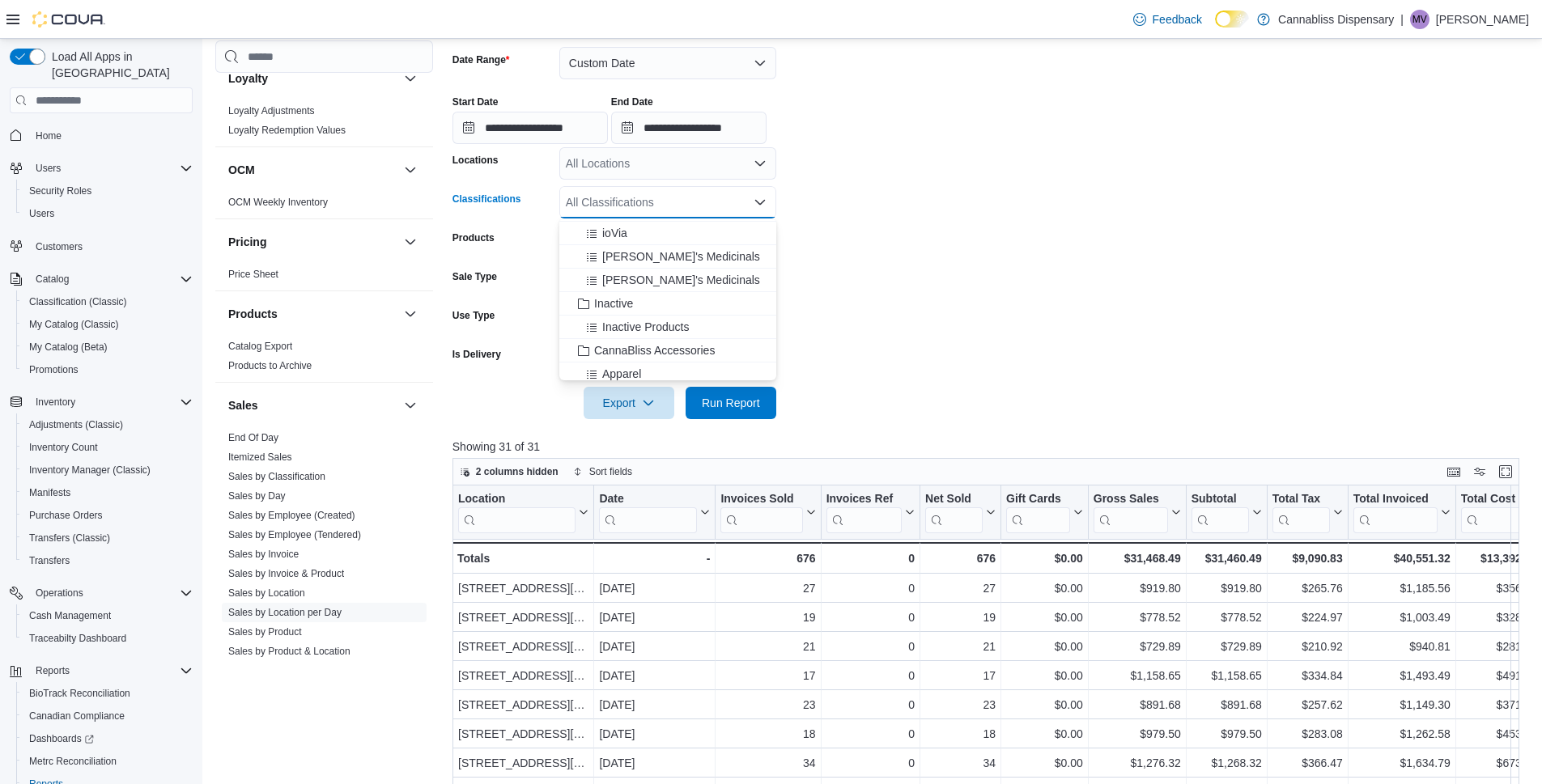
scroll to position [728, 0]
click at [651, 277] on span "CannaBliss Accessories" at bounding box center [654, 276] width 121 height 17
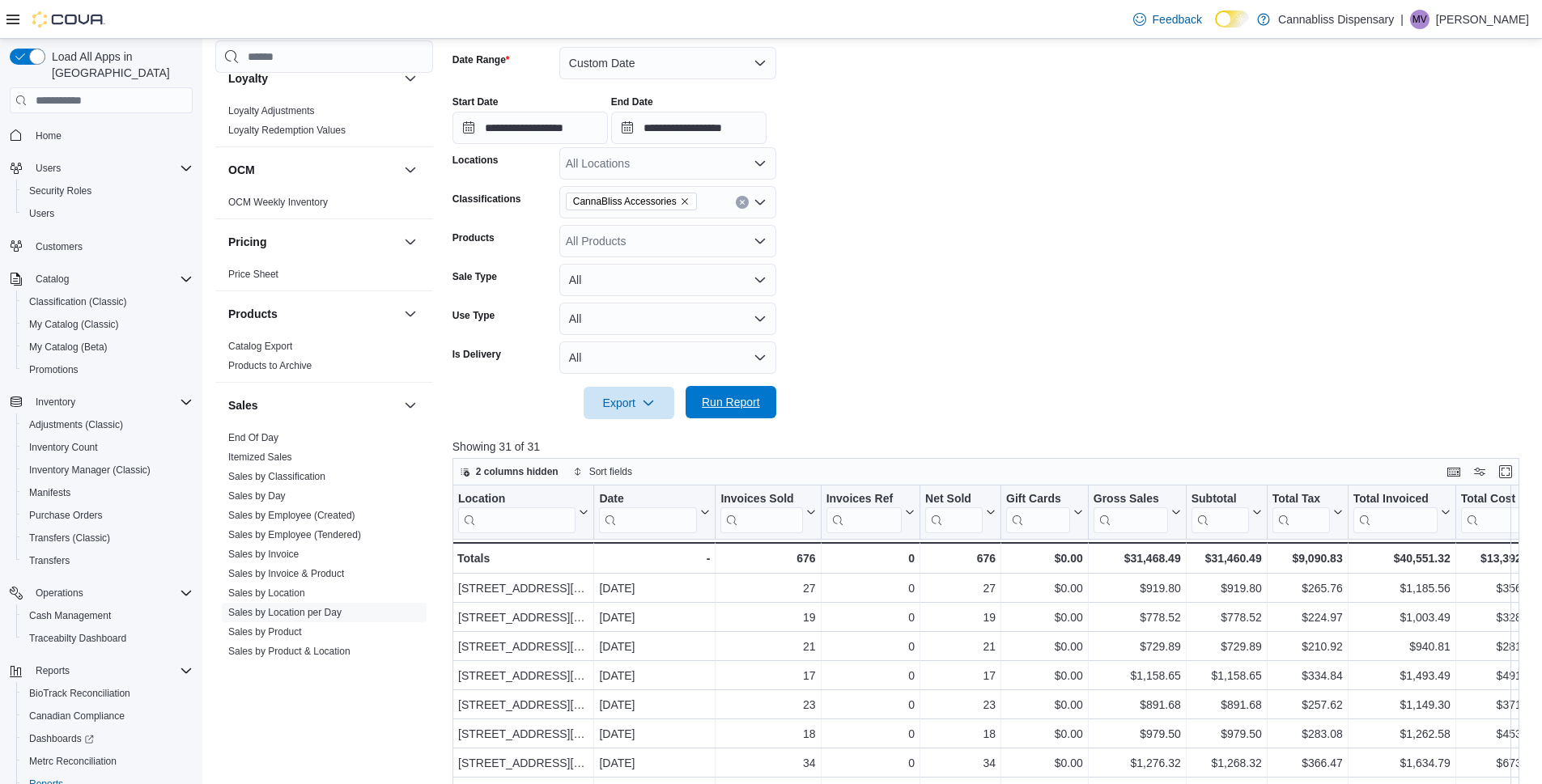
click at [755, 411] on span "Run Report" at bounding box center [730, 402] width 71 height 32
